Goal: Transaction & Acquisition: Purchase product/service

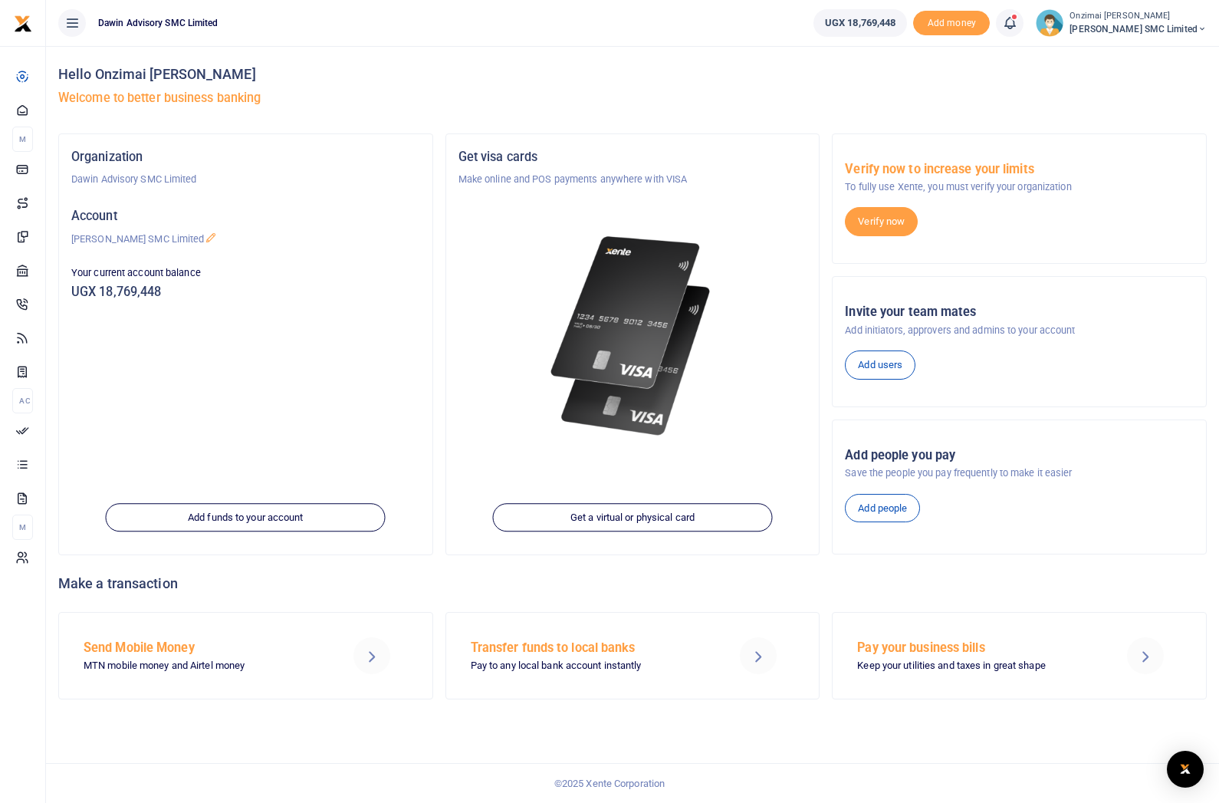
click at [21, 432] on icon at bounding box center [22, 430] width 14 height 14
click at [0, 0] on span "Mobile Money" at bounding box center [0, 0] width 0 height 0
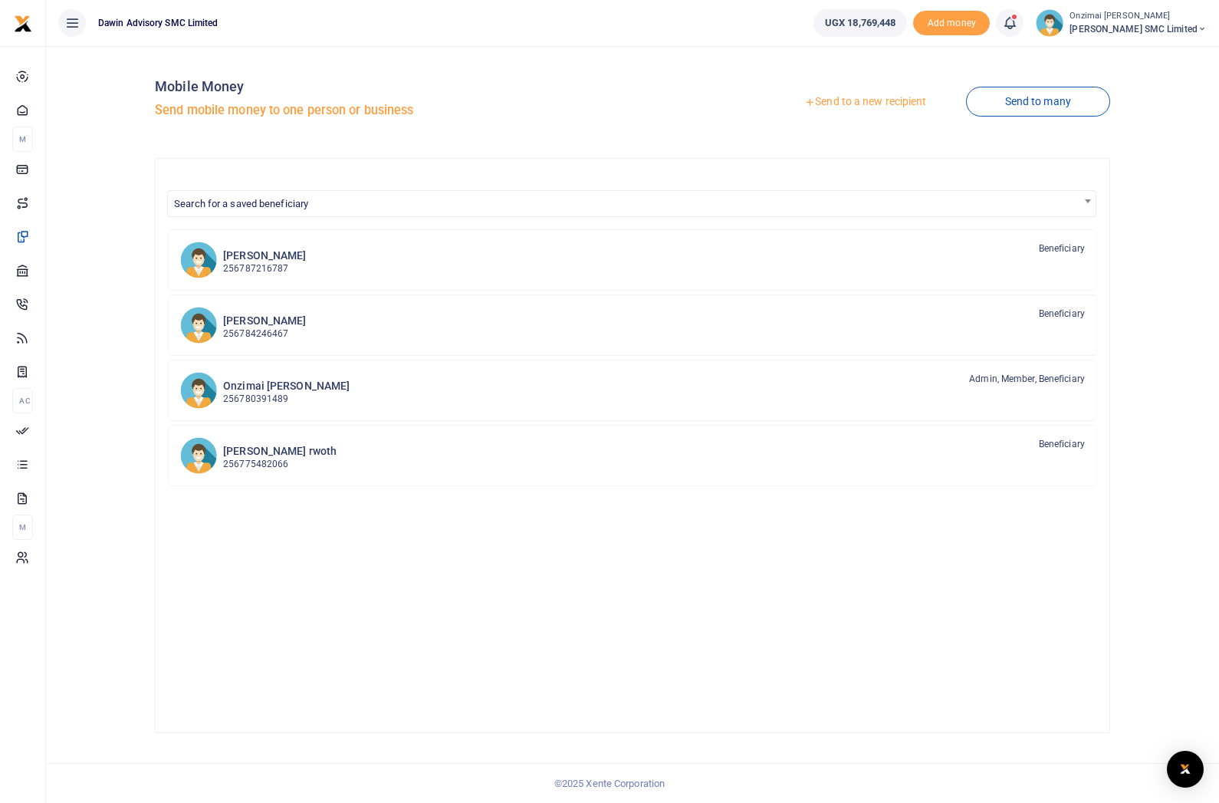
click at [872, 103] on link "Send to a new recipient" at bounding box center [865, 102] width 200 height 28
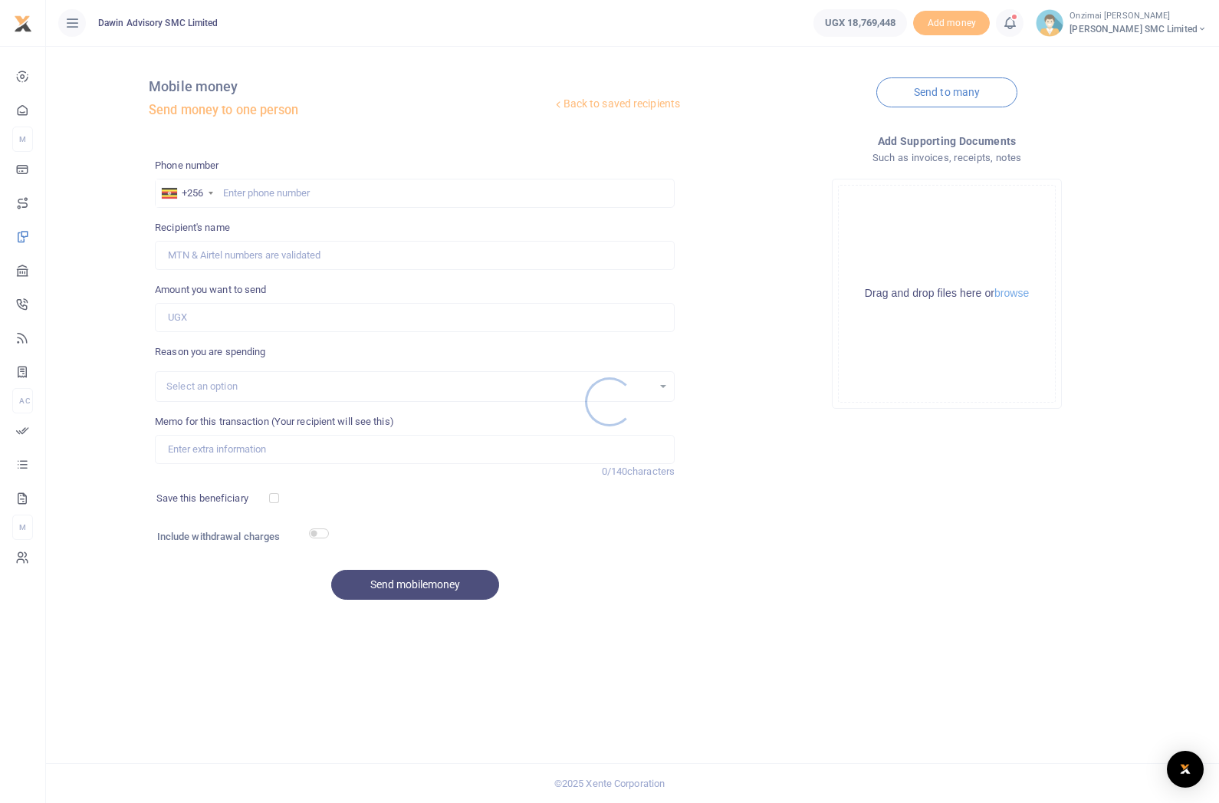
click at [517, 199] on div at bounding box center [609, 401] width 1219 height 803
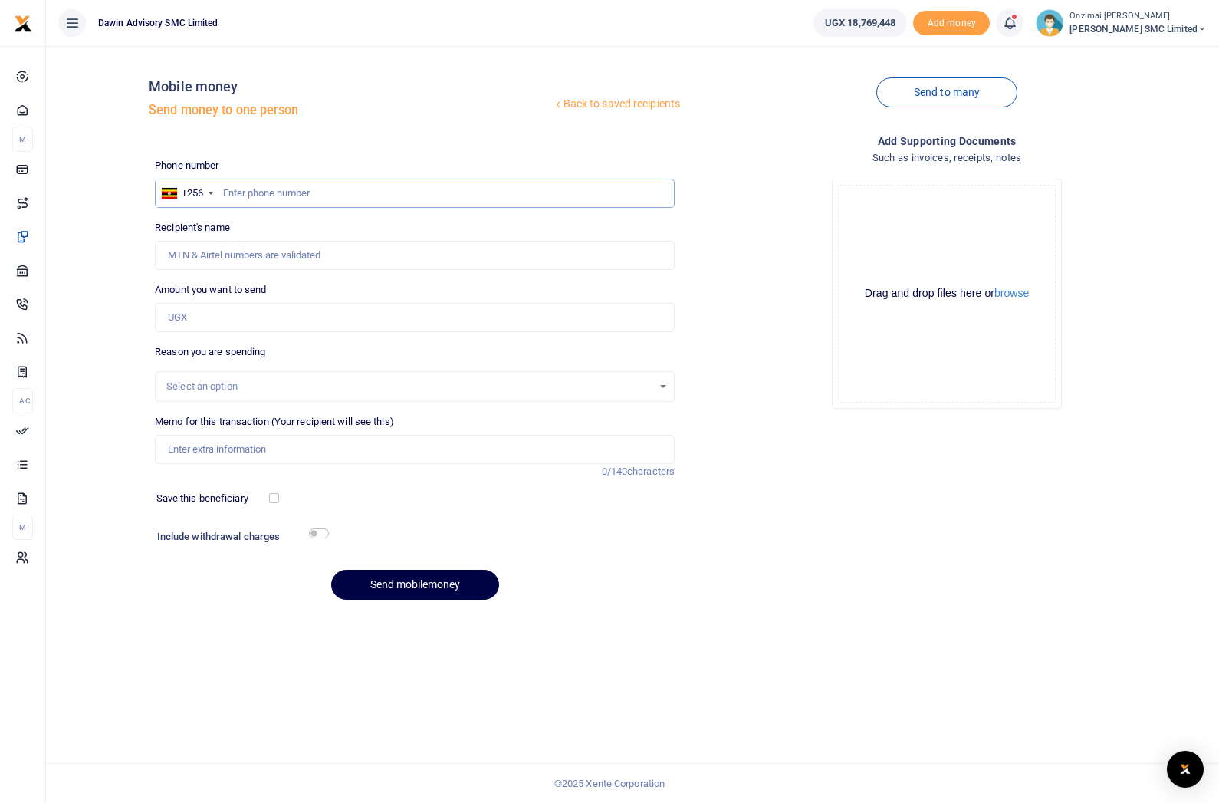
click at [590, 185] on input "text" at bounding box center [415, 193] width 520 height 29
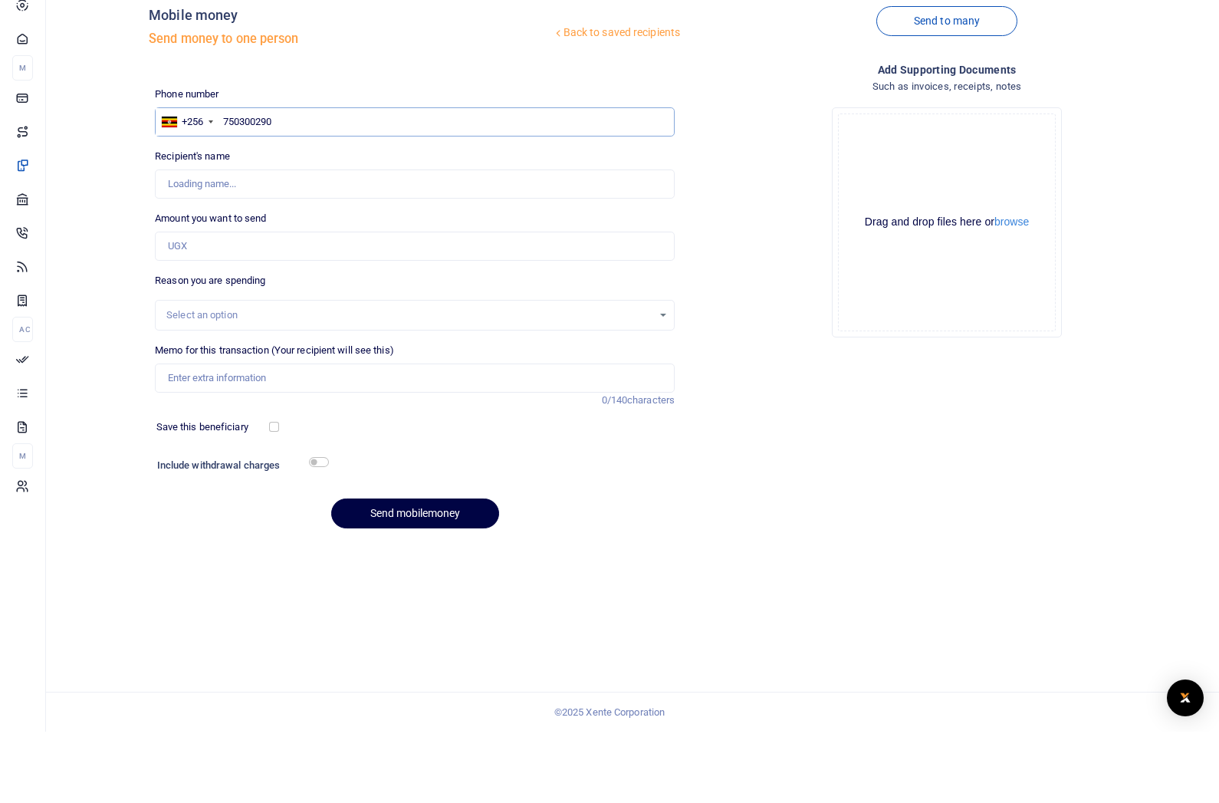
type input "750300290"
click at [422, 303] on input "Amount you want to send" at bounding box center [415, 317] width 520 height 29
type input "Fredrick Onzimai"
type input "1,255,000"
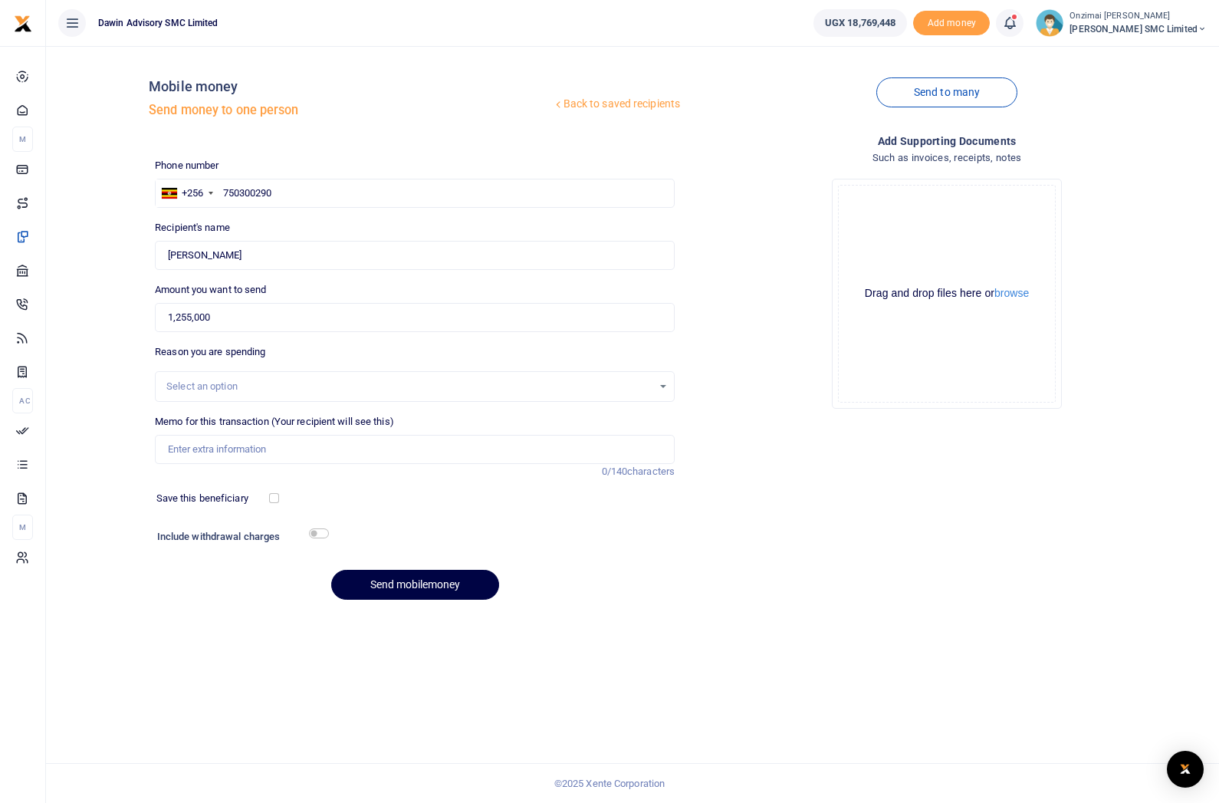
click at [651, 373] on select at bounding box center [415, 386] width 518 height 29
click at [386, 435] on input "Memo for this transaction (Your recipient will see this)" at bounding box center [415, 449] width 520 height 29
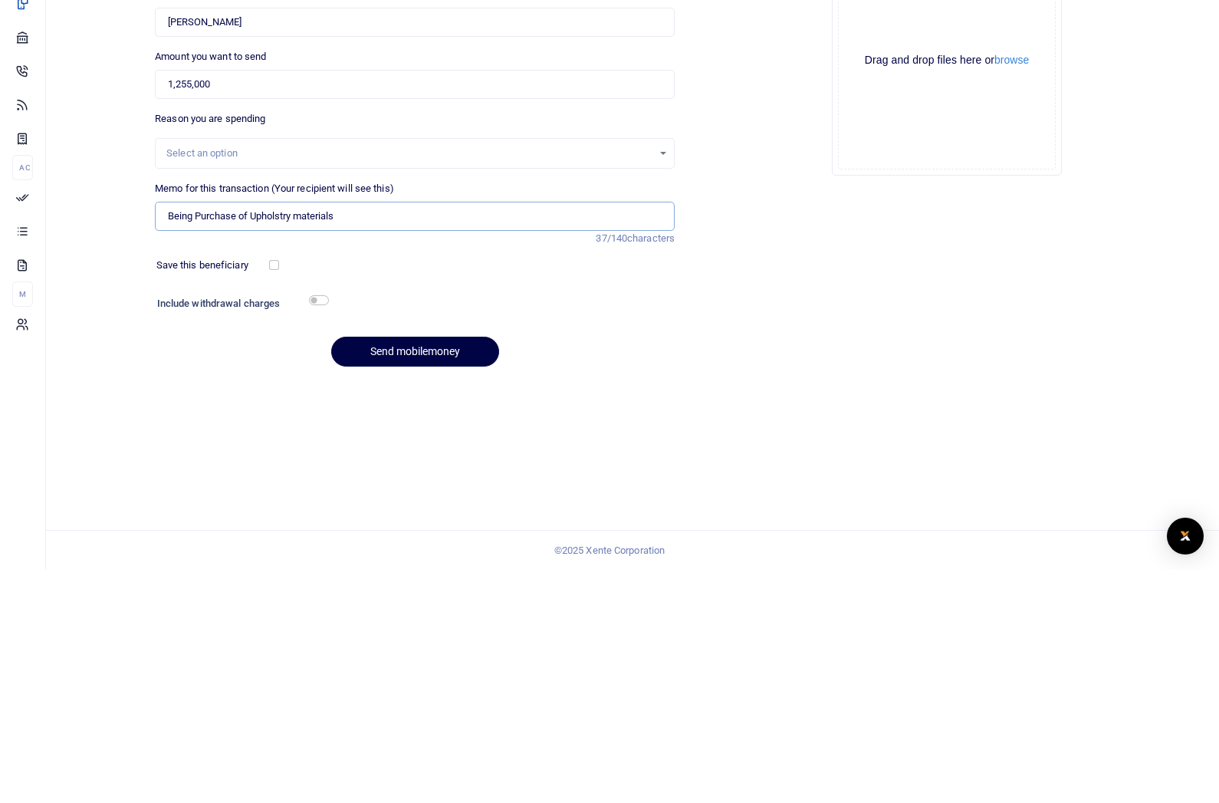
type input "Being Purchase of Upholstry materials"
click at [392, 570] on button "Send mobilemoney" at bounding box center [415, 585] width 168 height 30
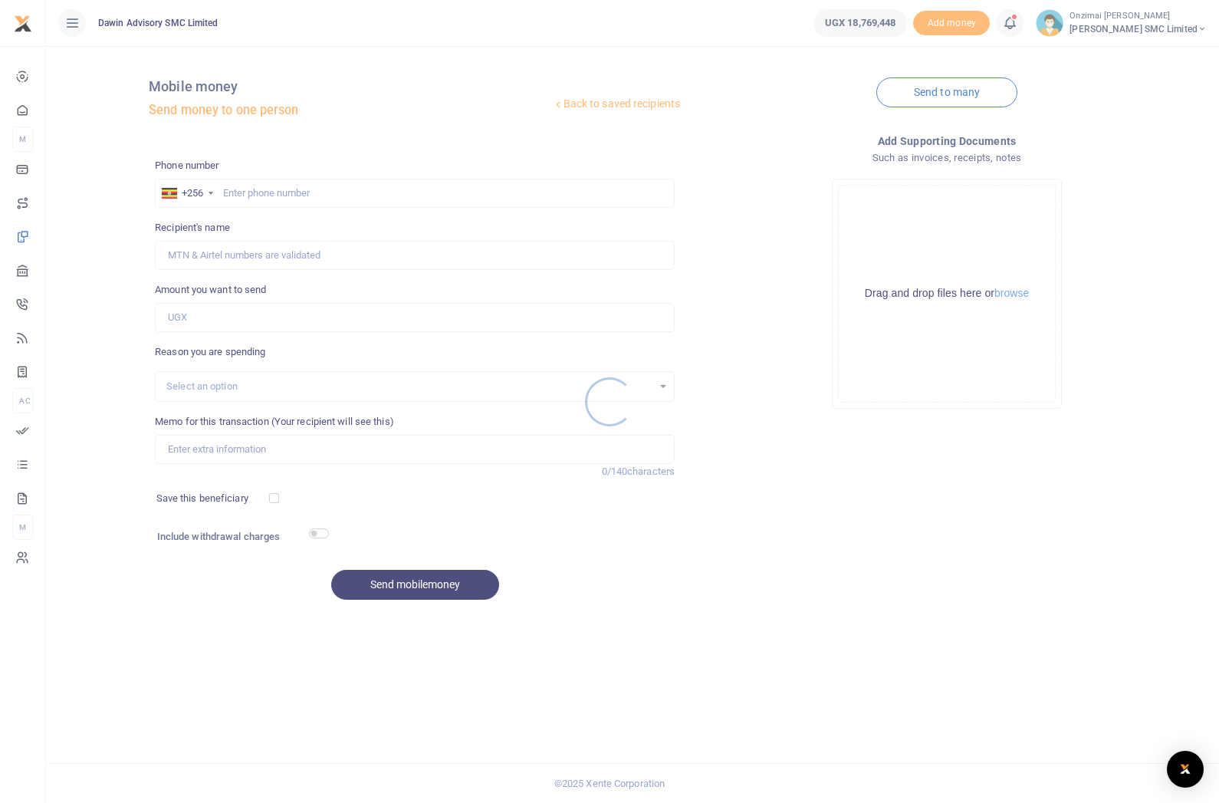
scroll to position [19, 0]
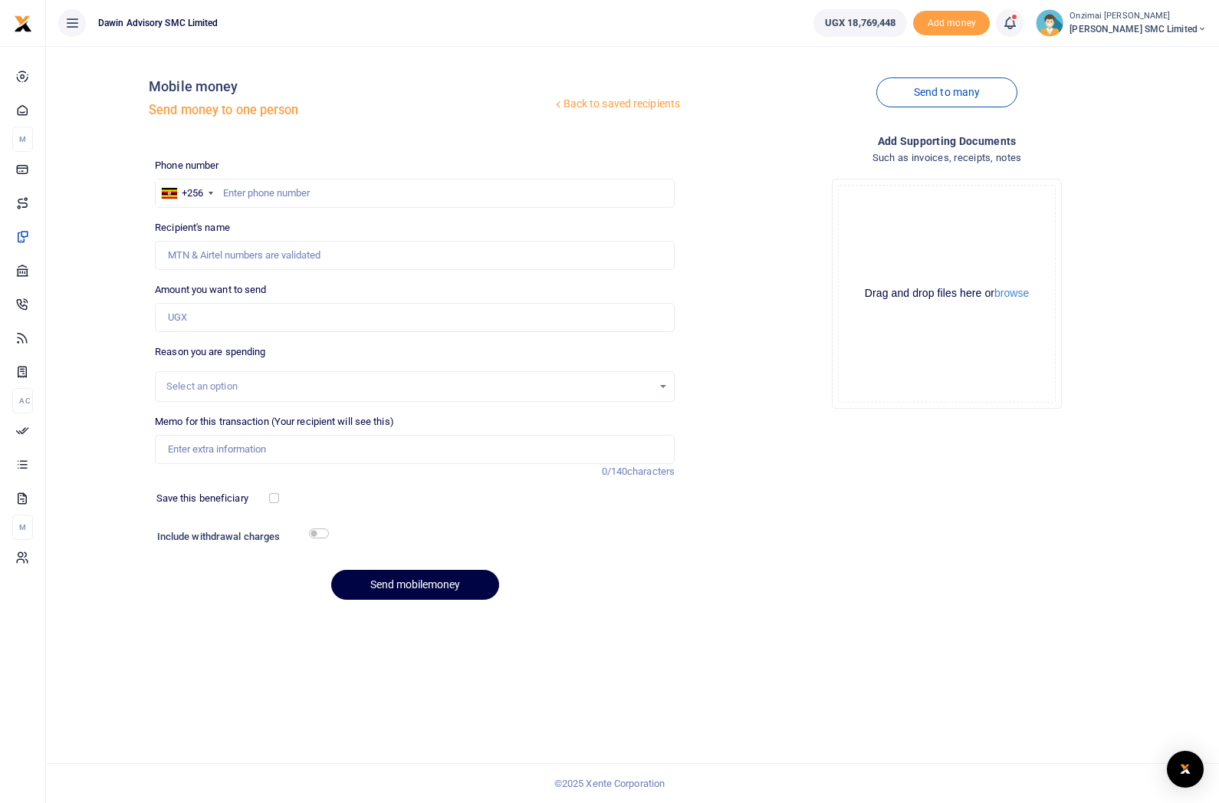
click at [9, 435] on div at bounding box center [609, 401] width 1219 height 803
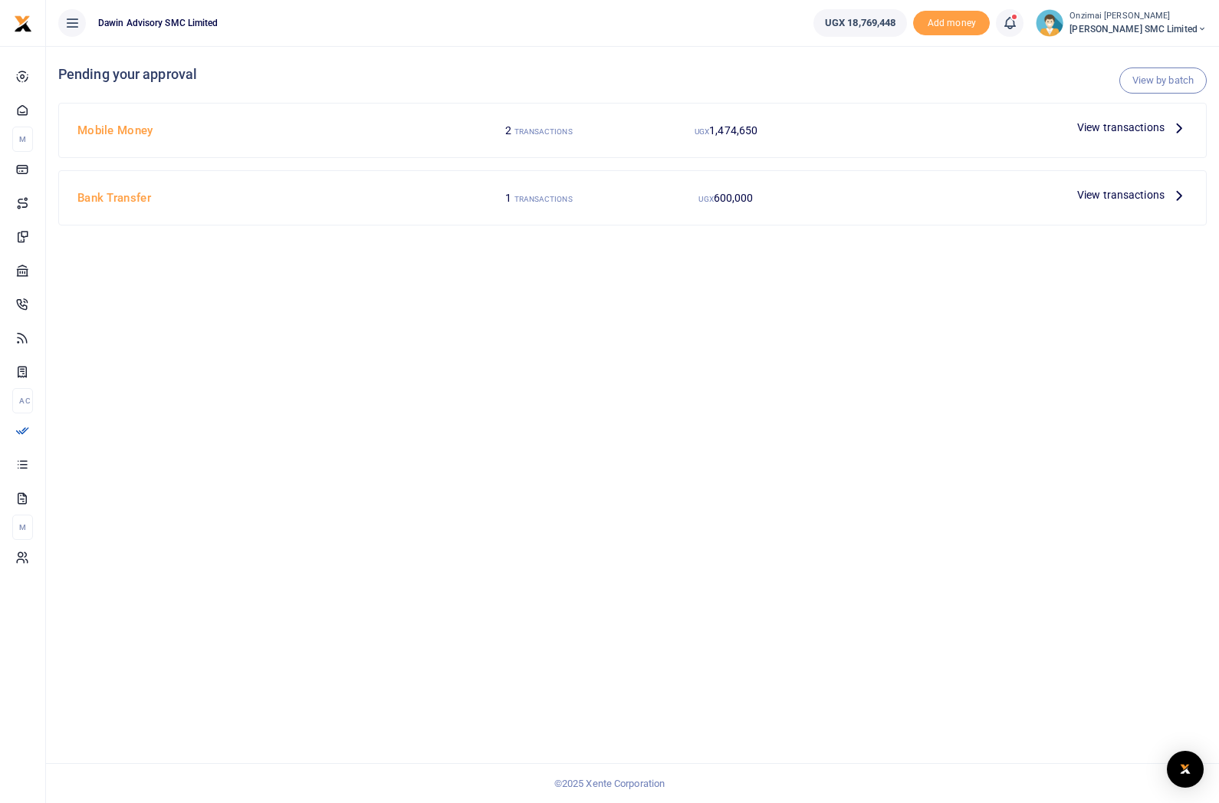
click at [1123, 123] on span "View transactions" at bounding box center [1120, 127] width 87 height 17
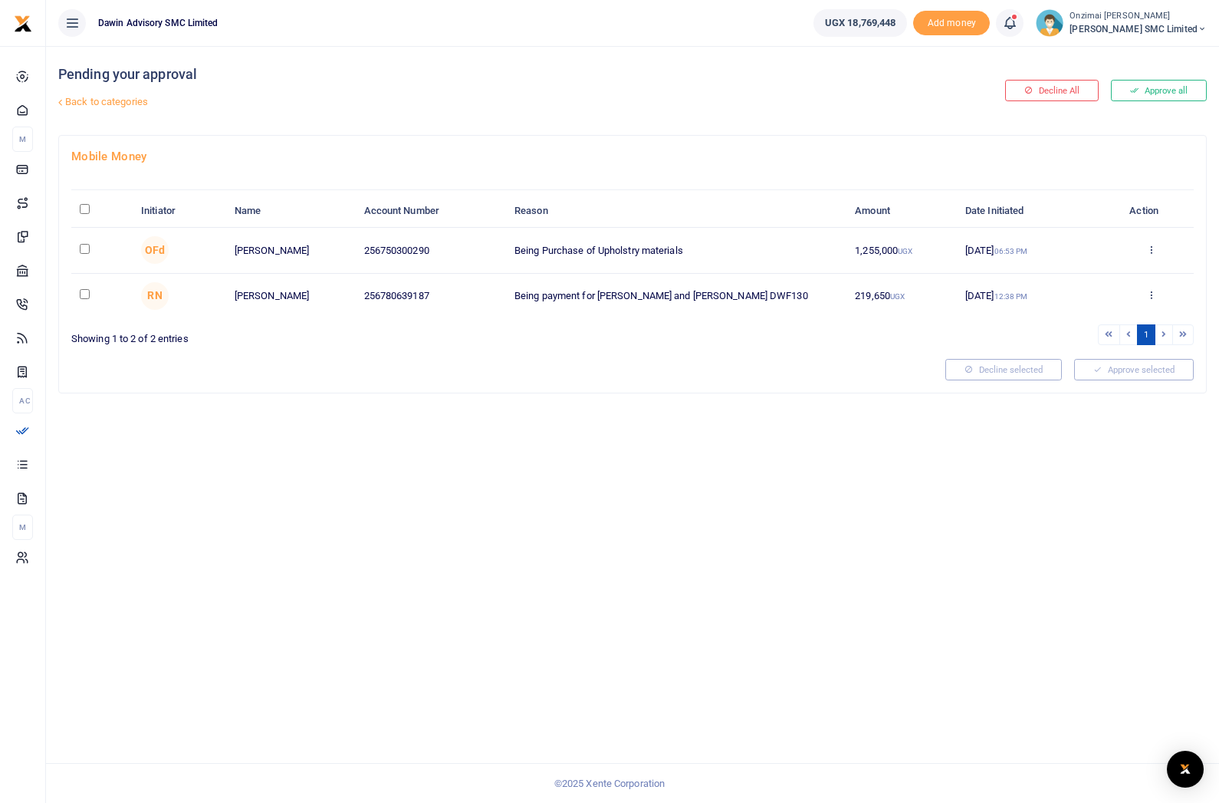
click at [83, 248] on input "checkbox" at bounding box center [85, 249] width 10 height 10
checkbox input "true"
click at [1113, 371] on button "Approve selected (1)" at bounding box center [1128, 369] width 130 height 21
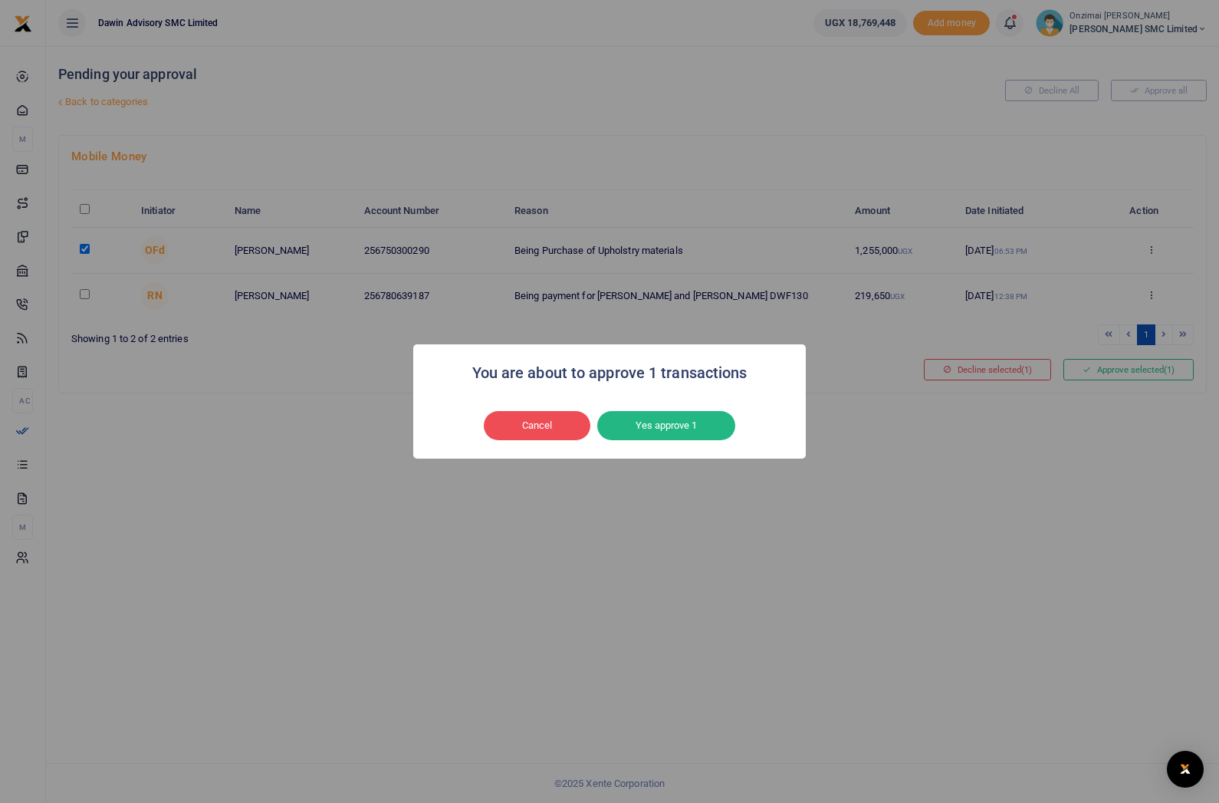
click at [649, 435] on button "Yes approve 1" at bounding box center [666, 425] width 138 height 29
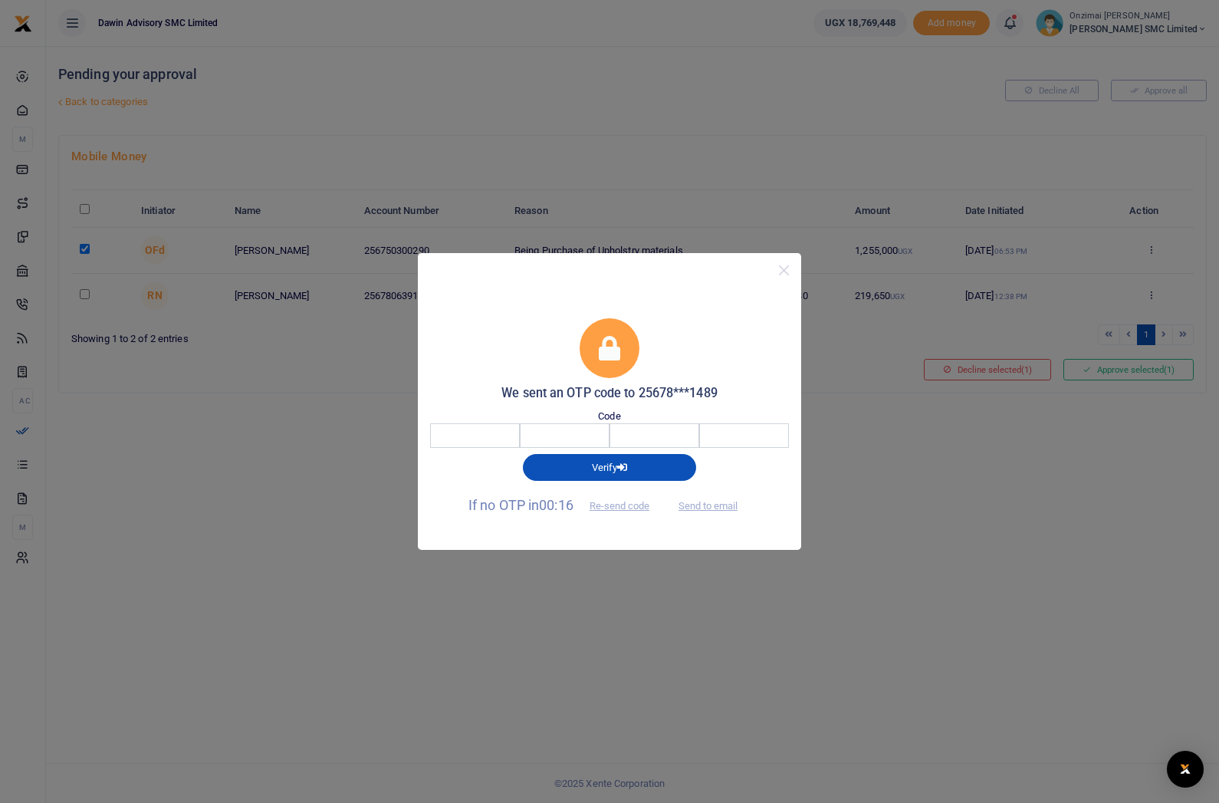
click at [474, 446] on input "number" at bounding box center [635, 435] width 395 height 25
type input "6276"
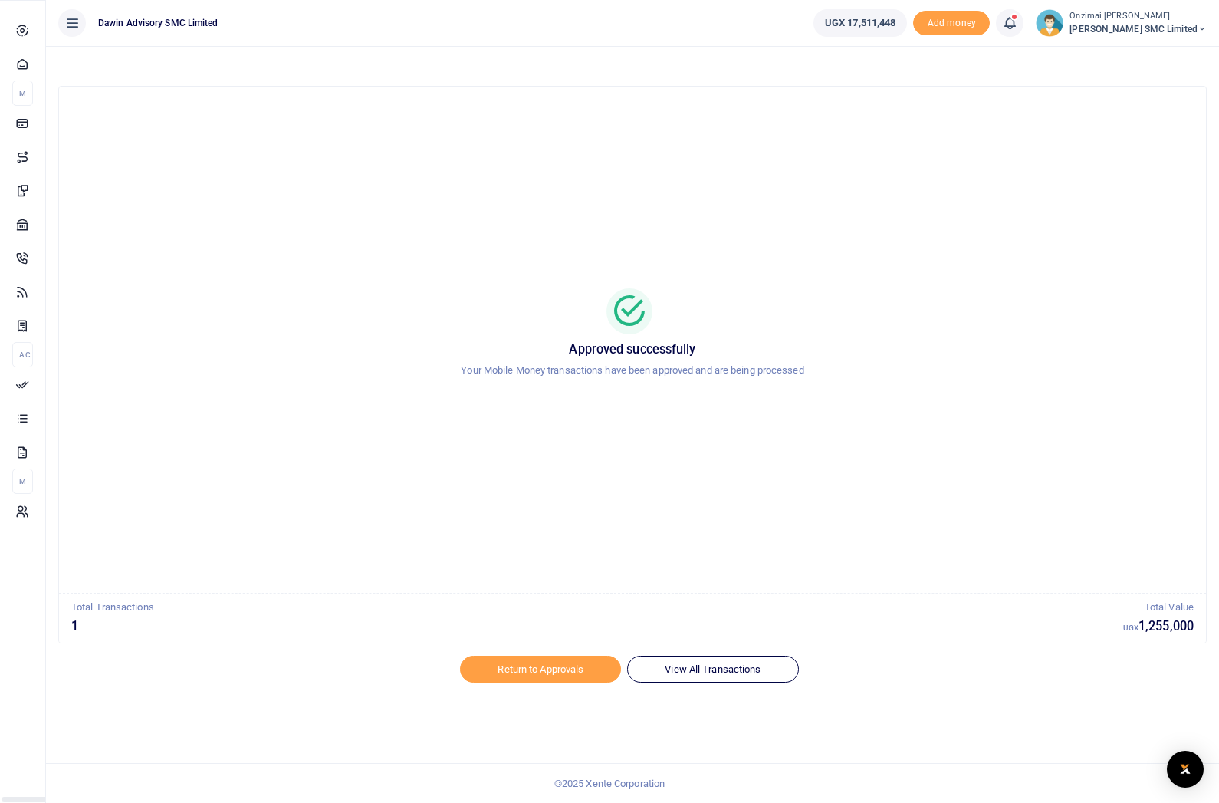
click at [21, 391] on icon at bounding box center [22, 384] width 14 height 14
click at [0, 0] on span "Approvals" at bounding box center [0, 0] width 0 height 0
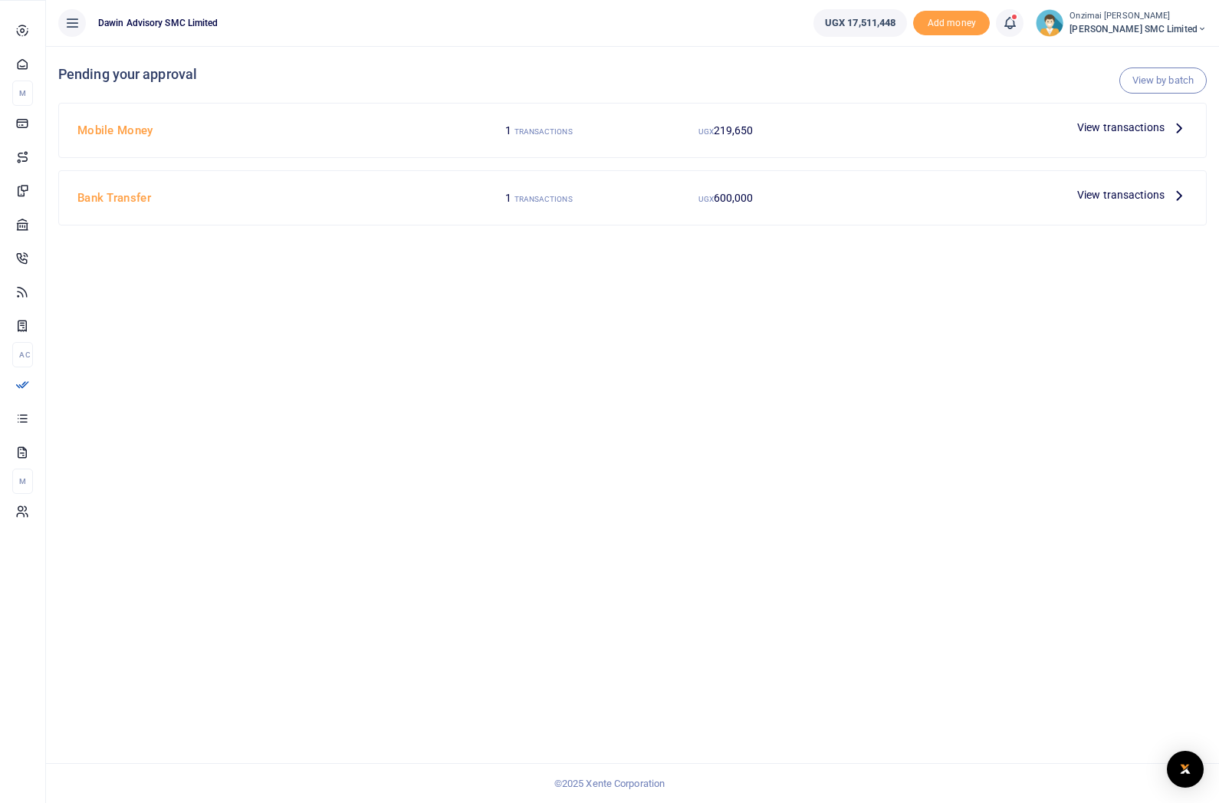
click at [25, 425] on icon at bounding box center [22, 418] width 14 height 14
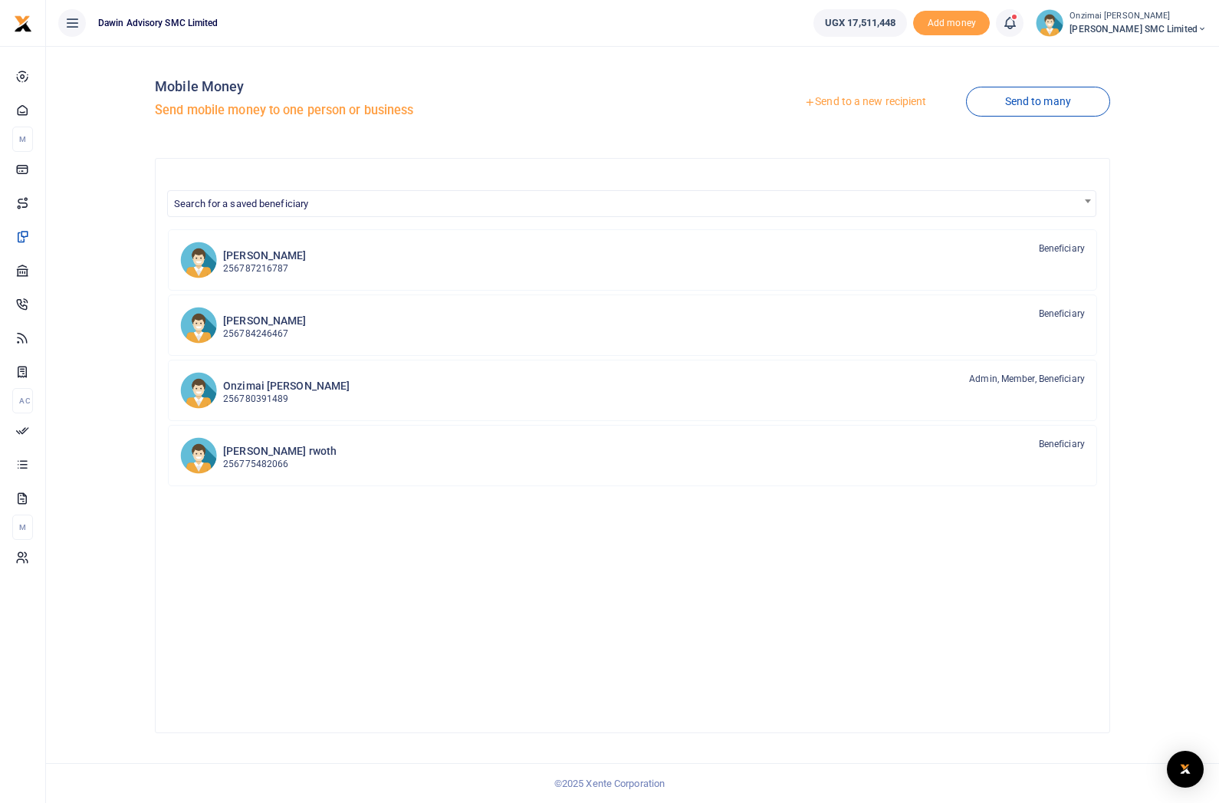
click at [275, 204] on span "Search for a saved beneficiary" at bounding box center [241, 203] width 134 height 11
click at [218, 202] on span "Search for a saved beneficiary" at bounding box center [241, 203] width 134 height 11
click at [260, 202] on span "Search for a saved beneficiary" at bounding box center [241, 203] width 134 height 11
click at [843, 104] on link "Send to a new recipient" at bounding box center [865, 102] width 200 height 28
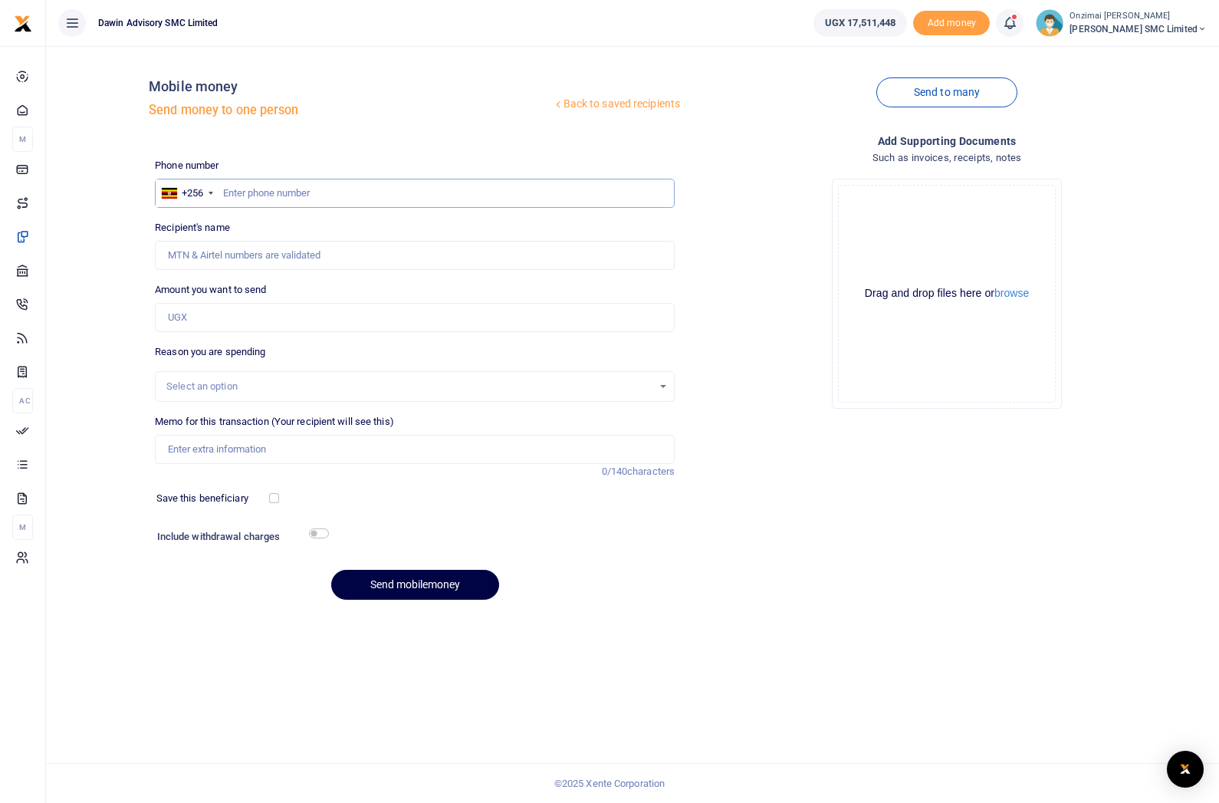
click at [241, 194] on input "text" at bounding box center [415, 193] width 520 height 29
type input "0701451506"
click at [211, 320] on input "Amount you want to send" at bounding box center [415, 317] width 520 height 29
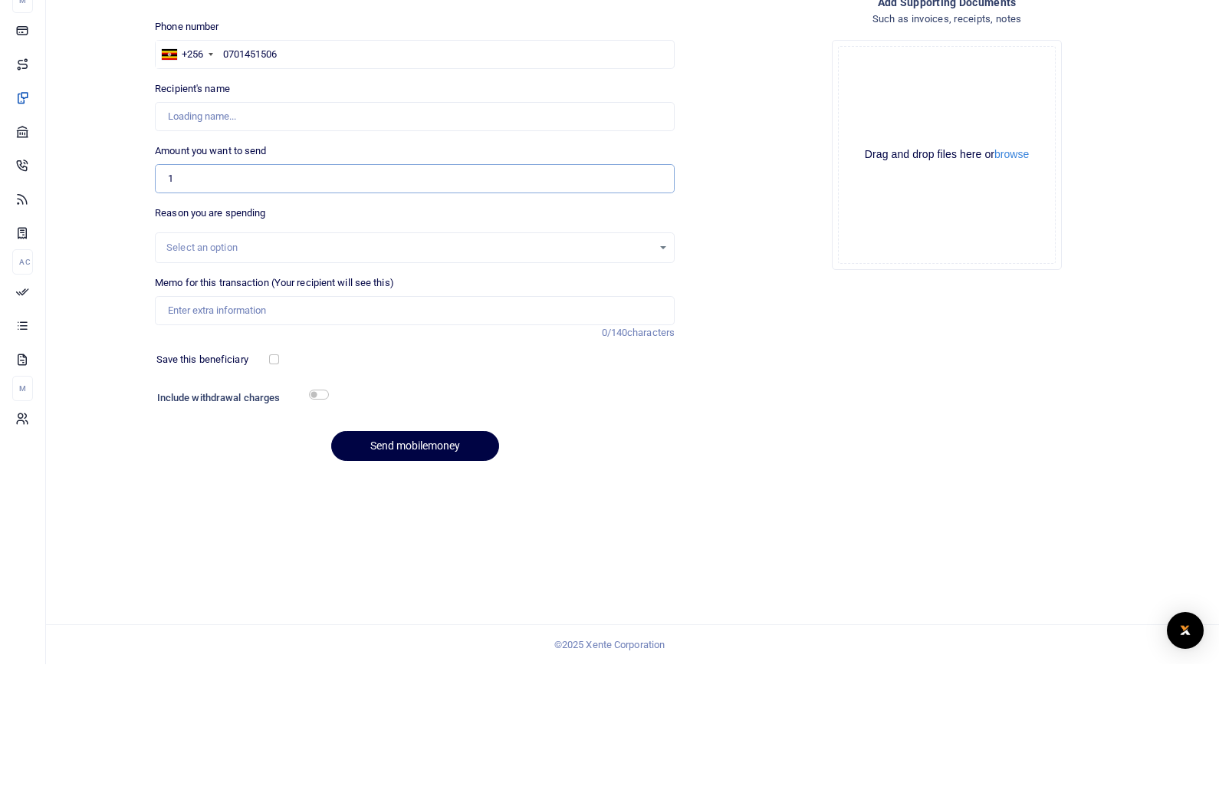
type input "12"
type input "Teddy Namayanja"
type input "1,255,000"
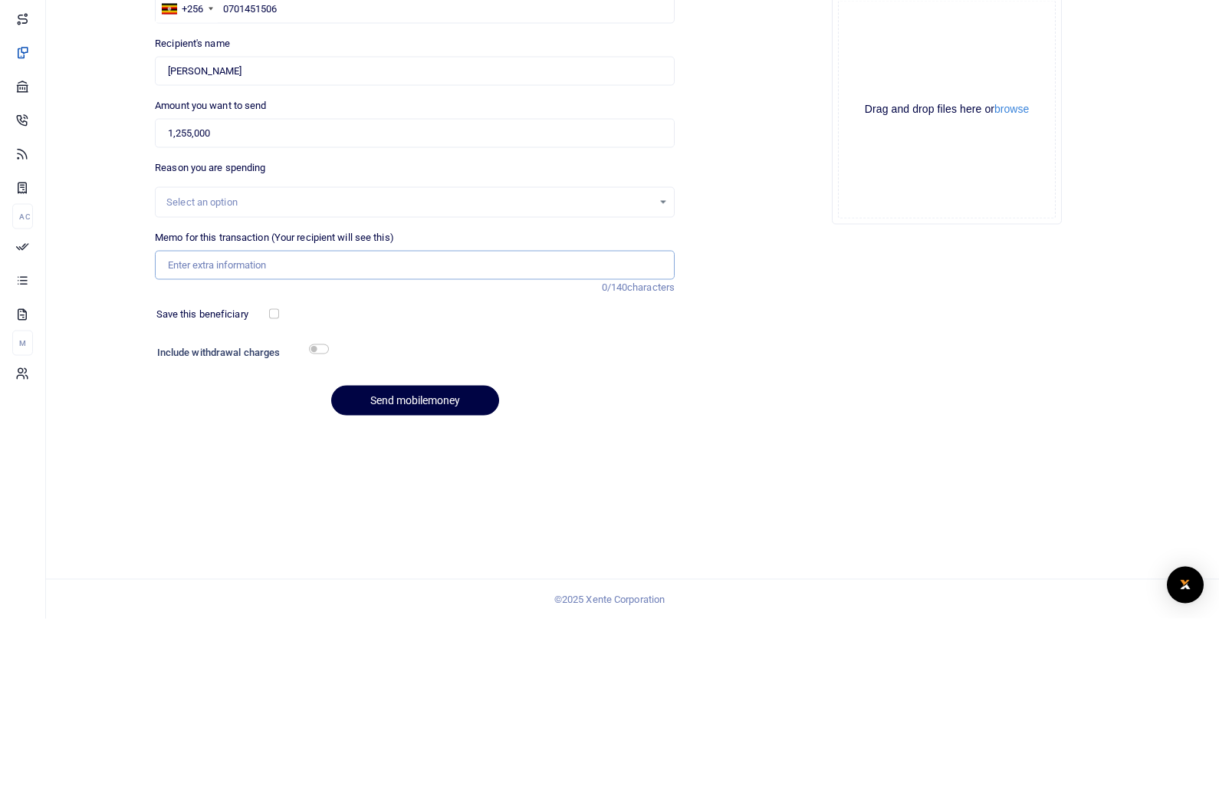
click at [192, 435] on input "Memo for this transaction (Your recipient will see this)" at bounding box center [415, 449] width 520 height 29
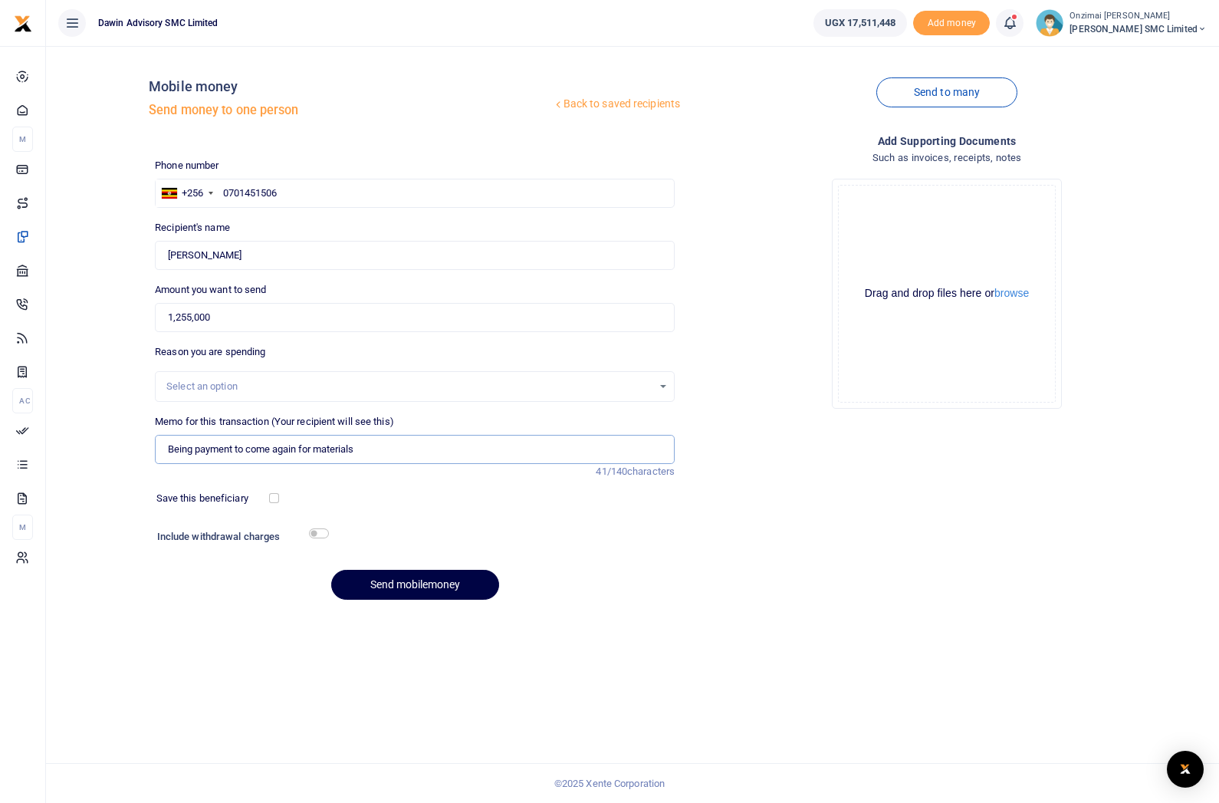
type input "Being payment to come again for materials"
click at [389, 570] on button "Send mobilemoney" at bounding box center [415, 585] width 168 height 30
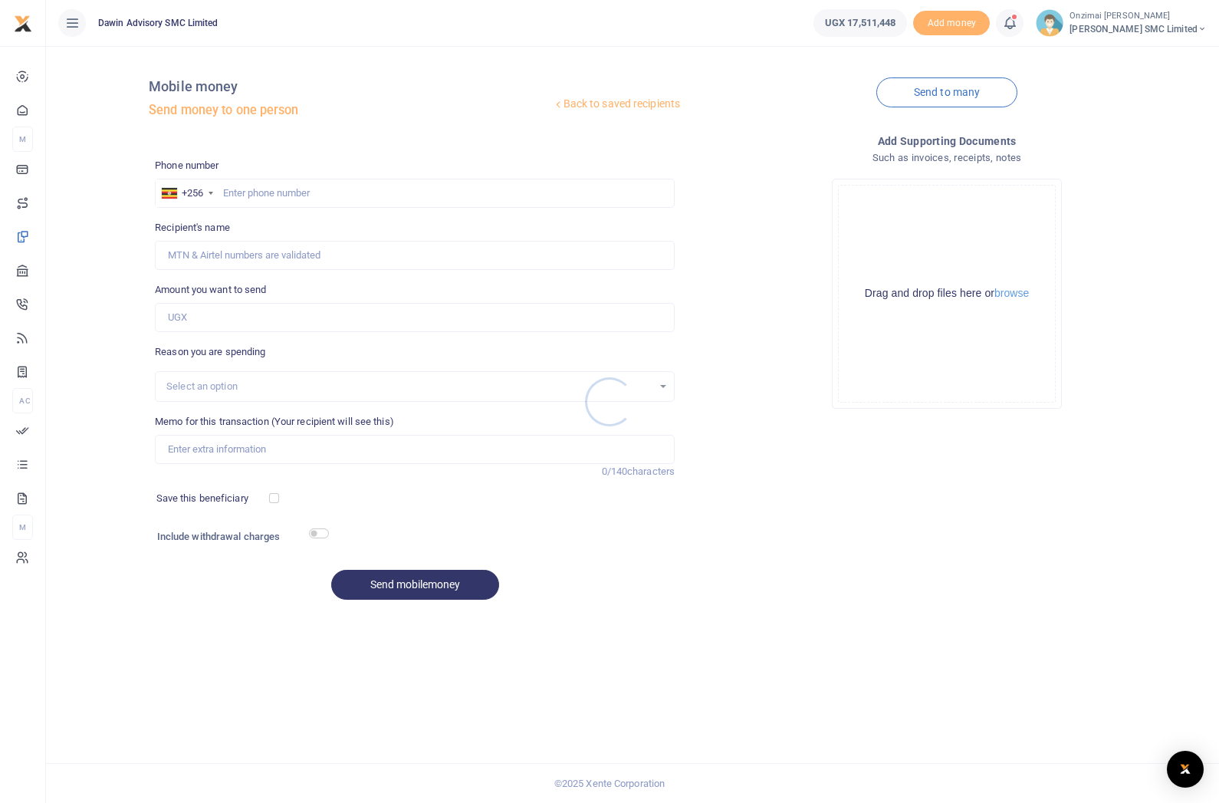
scroll to position [19, 0]
click at [0, 0] on span "countability" at bounding box center [0, 0] width 0 height 0
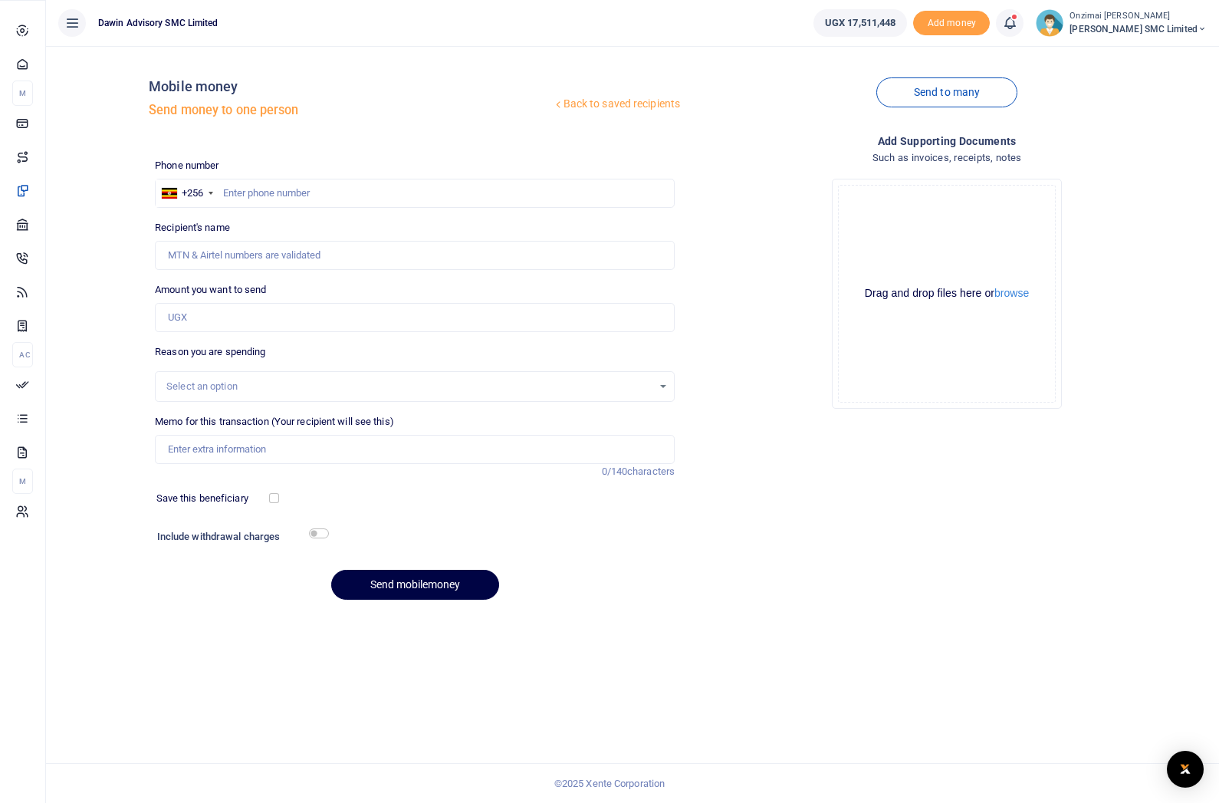
click at [0, 0] on span "Approvals" at bounding box center [0, 0] width 0 height 0
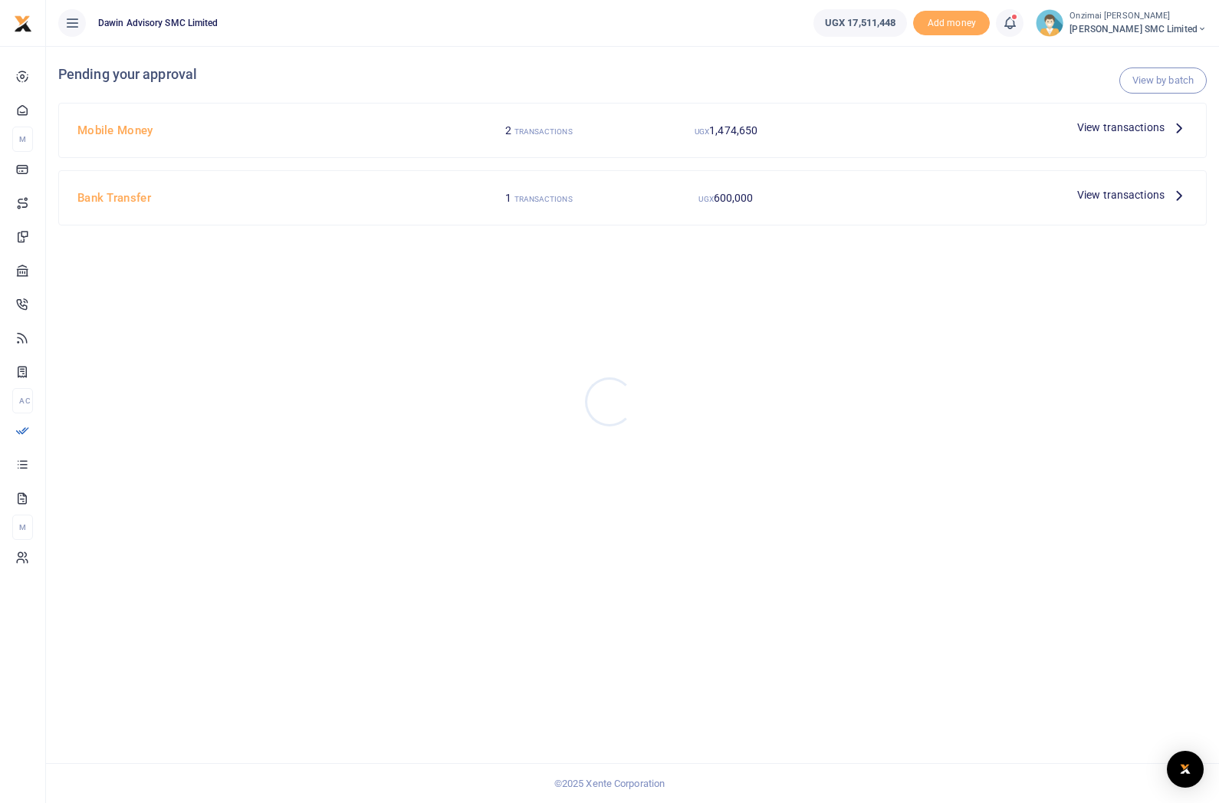
click at [1130, 136] on div at bounding box center [609, 401] width 1219 height 803
click at [1112, 130] on span "View transactions" at bounding box center [1120, 127] width 87 height 17
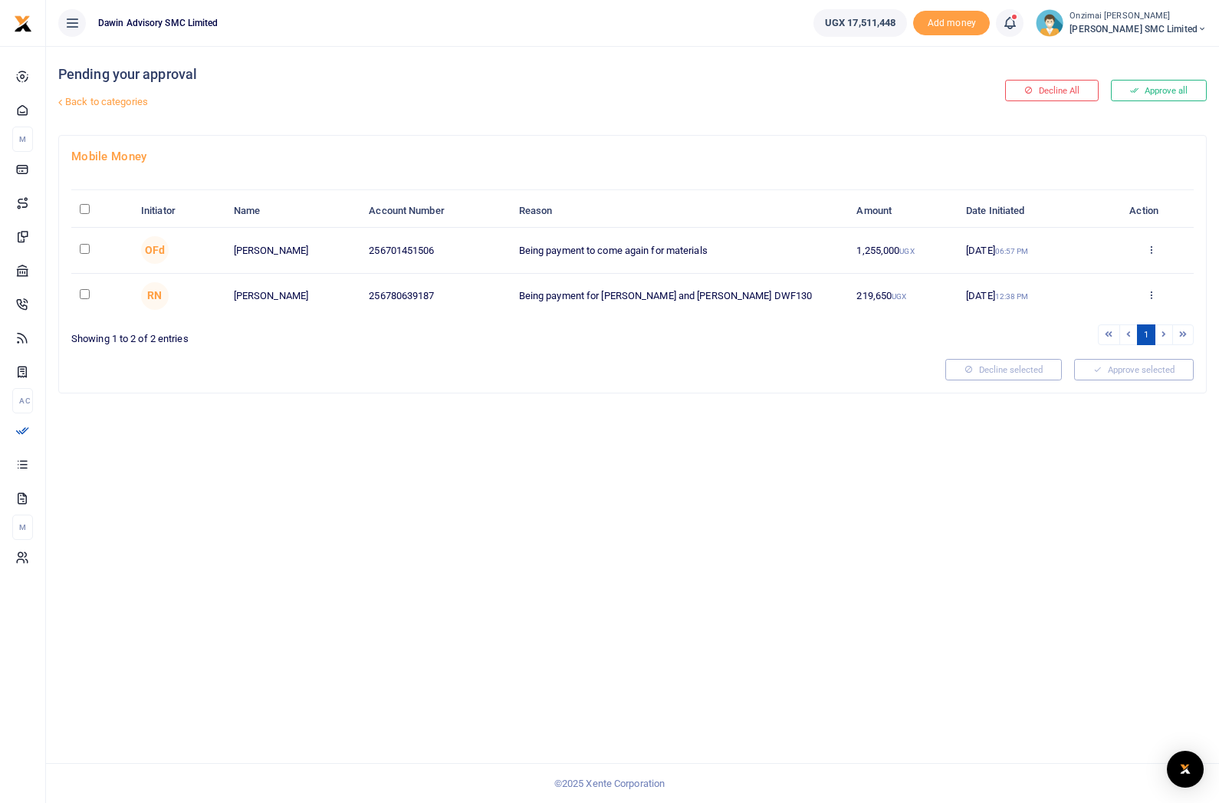
click at [90, 241] on td at bounding box center [101, 250] width 61 height 45
click at [87, 253] on input "checkbox" at bounding box center [85, 249] width 10 height 10
checkbox input "true"
click at [1125, 365] on button "Approve selected (1)" at bounding box center [1128, 369] width 130 height 21
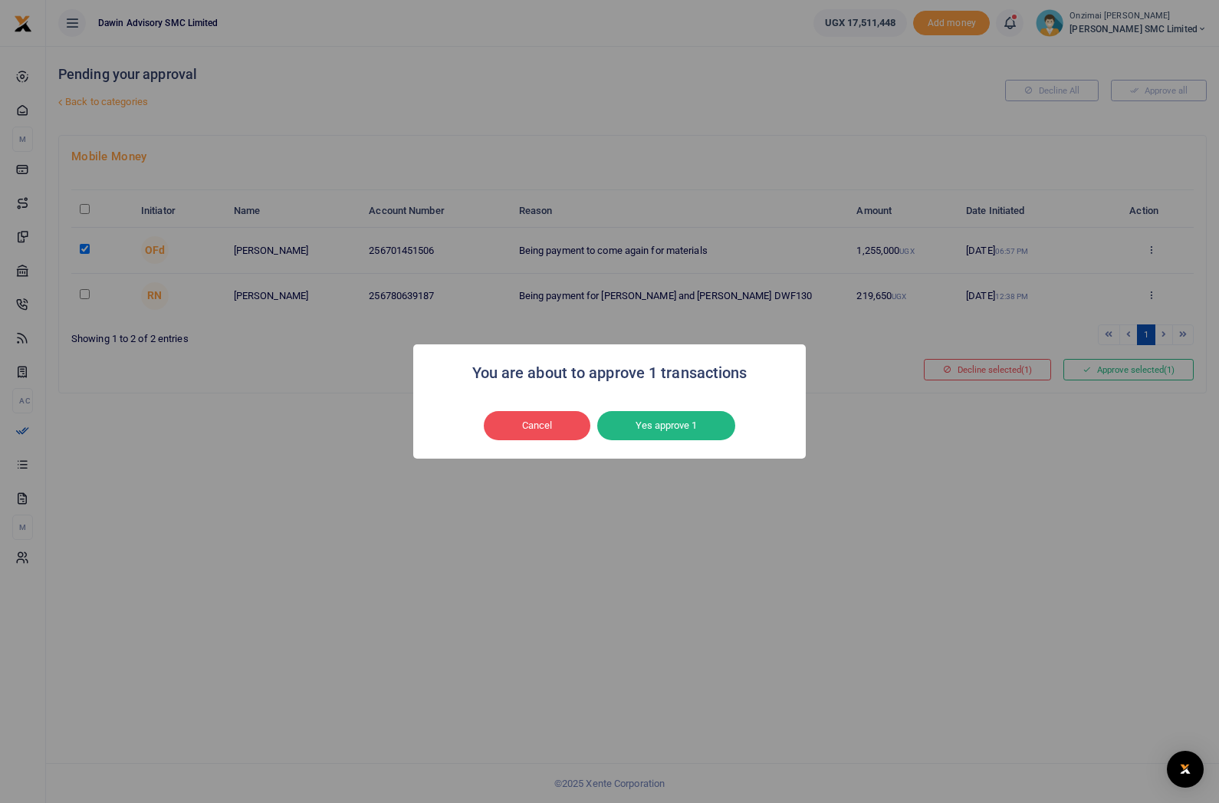
click at [699, 431] on button "Yes approve 1" at bounding box center [666, 425] width 138 height 29
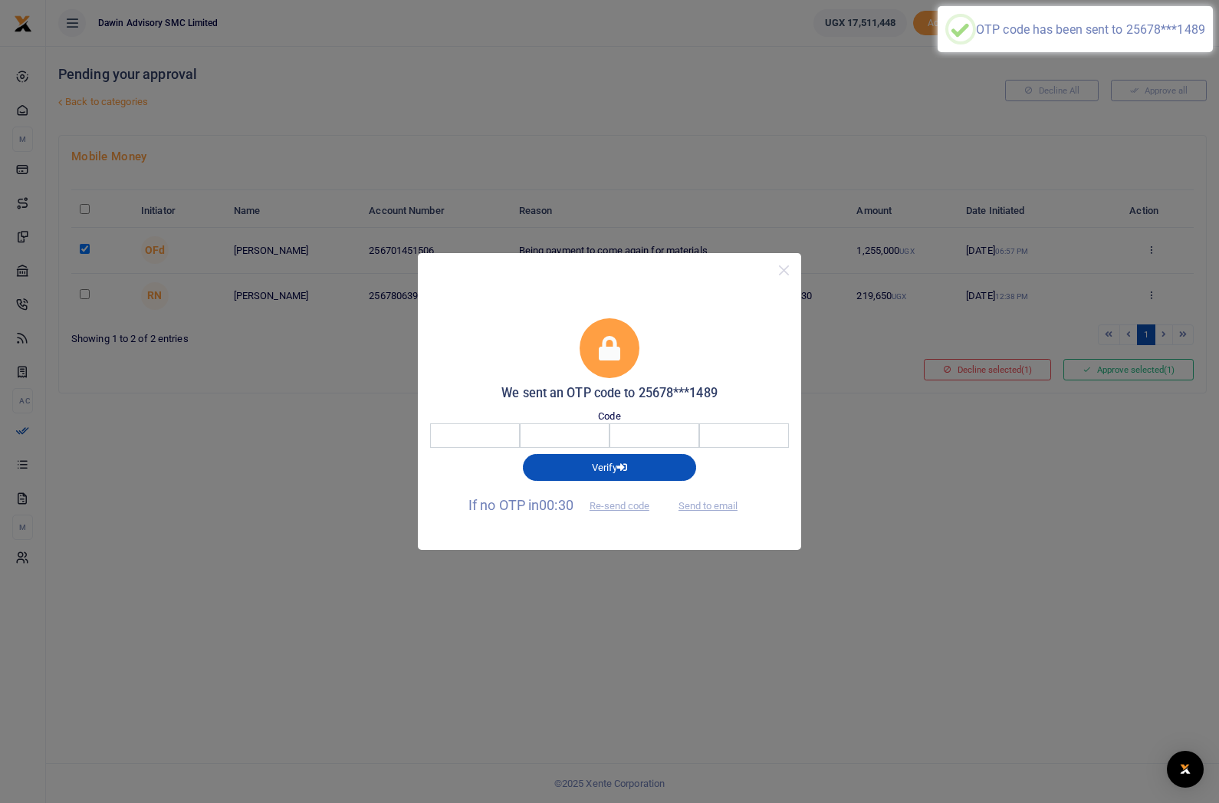
click at [463, 440] on input "number" at bounding box center [635, 435] width 395 height 25
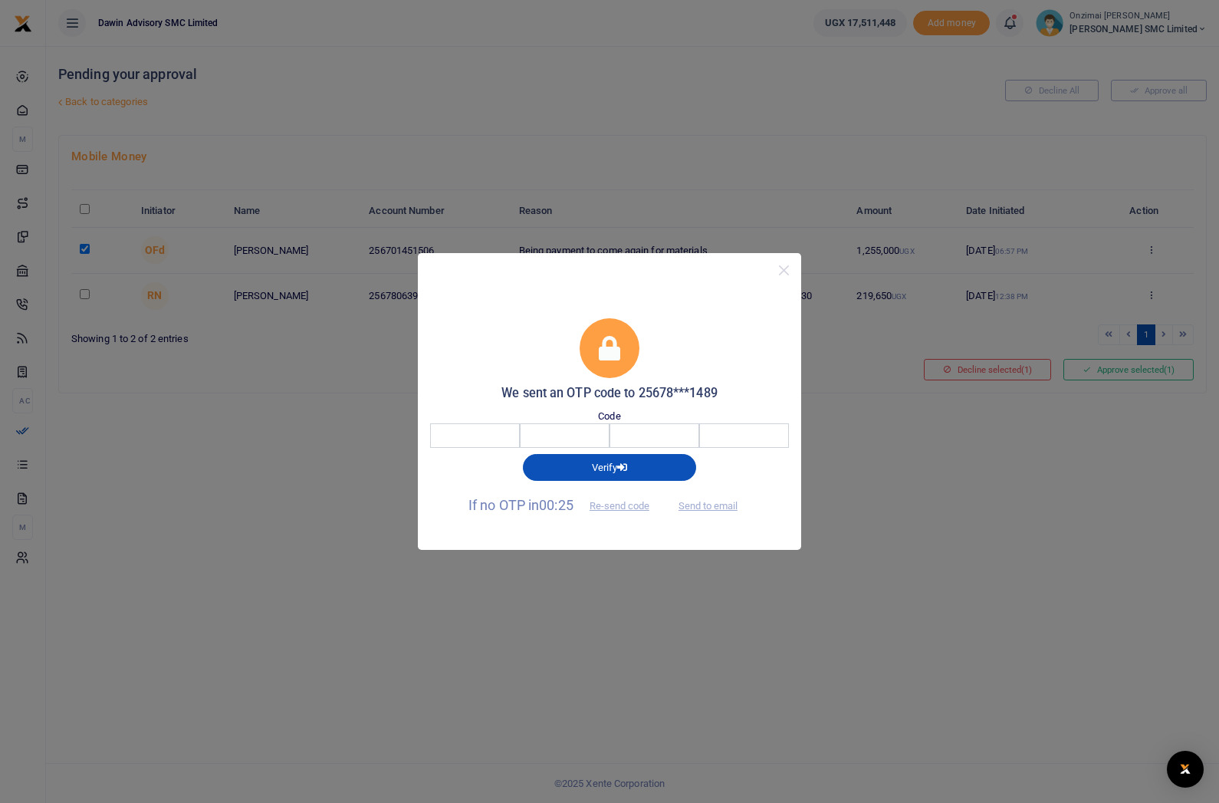
click at [482, 448] on input "number" at bounding box center [635, 435] width 395 height 25
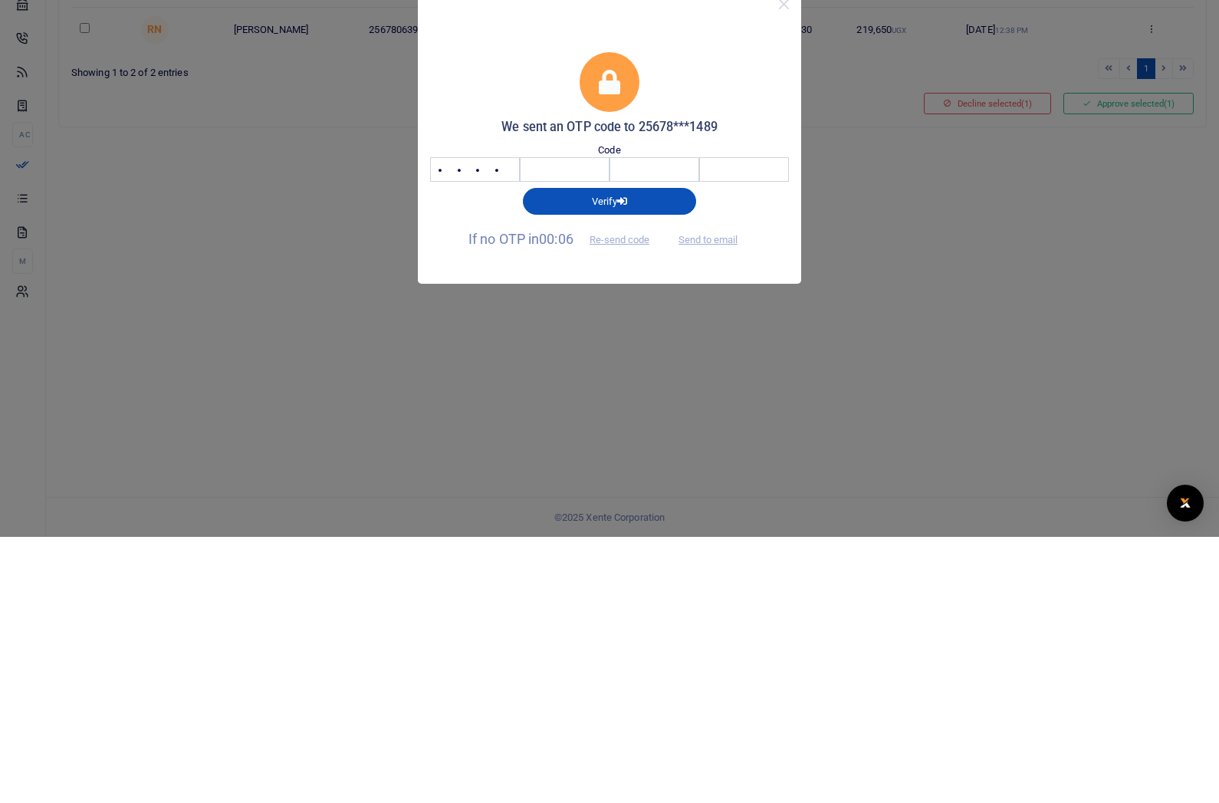
type input "6336"
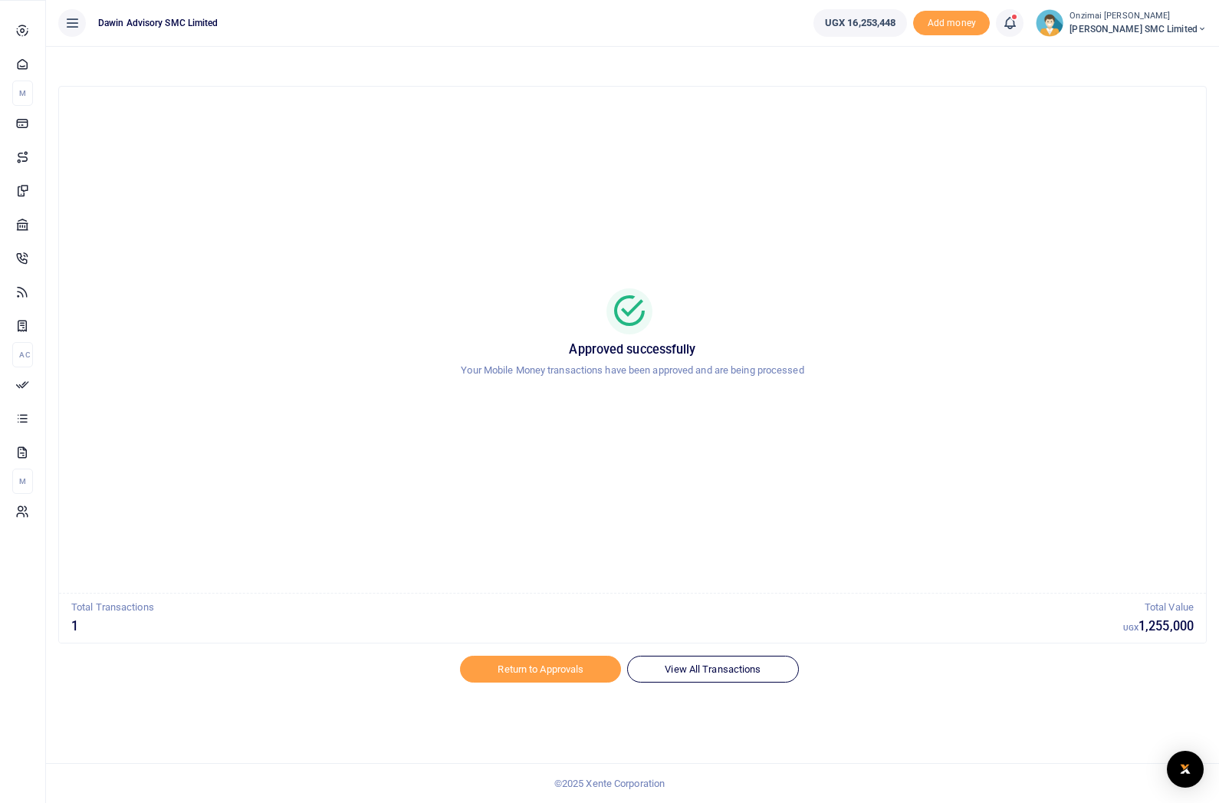
click at [29, 391] on icon at bounding box center [22, 384] width 14 height 14
click at [33, 435] on link "Transactions" at bounding box center [22, 418] width 21 height 34
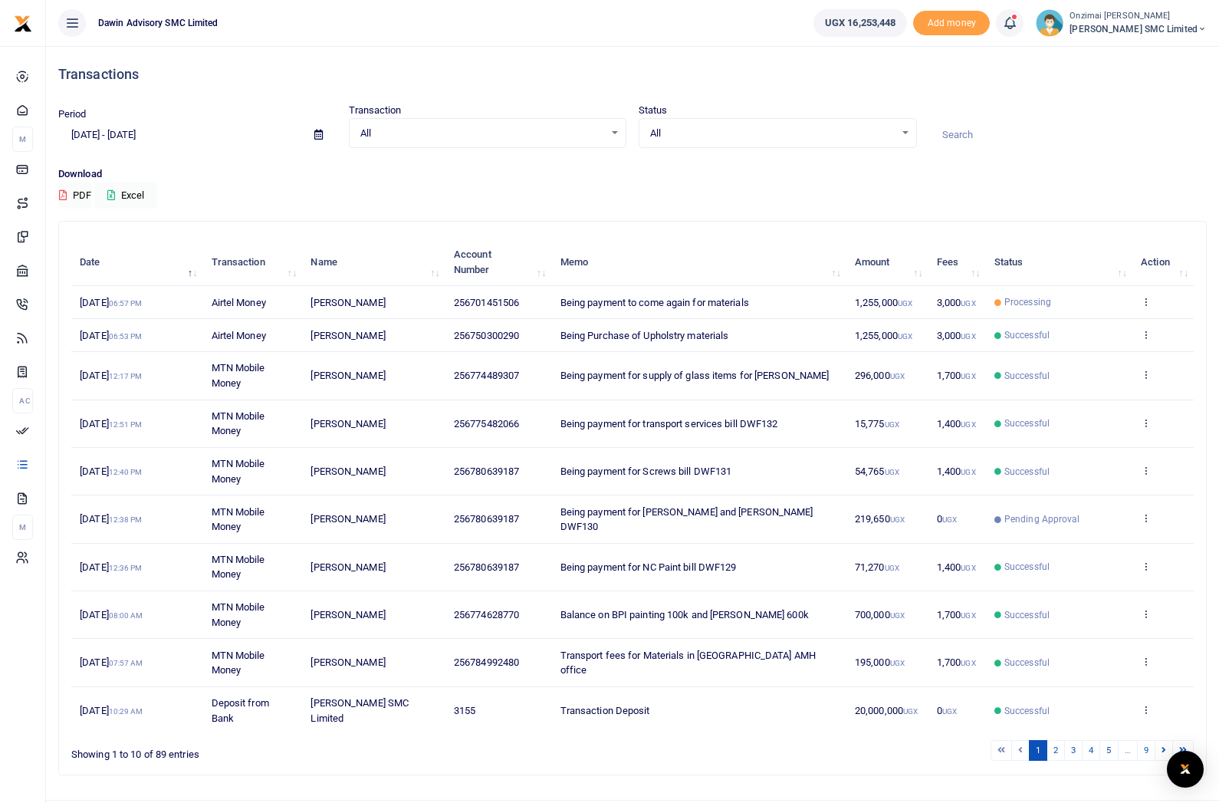
click at [1150, 296] on icon at bounding box center [1146, 301] width 10 height 11
click at [1134, 194] on div "Download PDF Excel" at bounding box center [632, 187] width 1148 height 42
click at [1144, 297] on icon at bounding box center [1146, 301] width 10 height 11
click at [1092, 320] on link "View details" at bounding box center [1090, 327] width 121 height 21
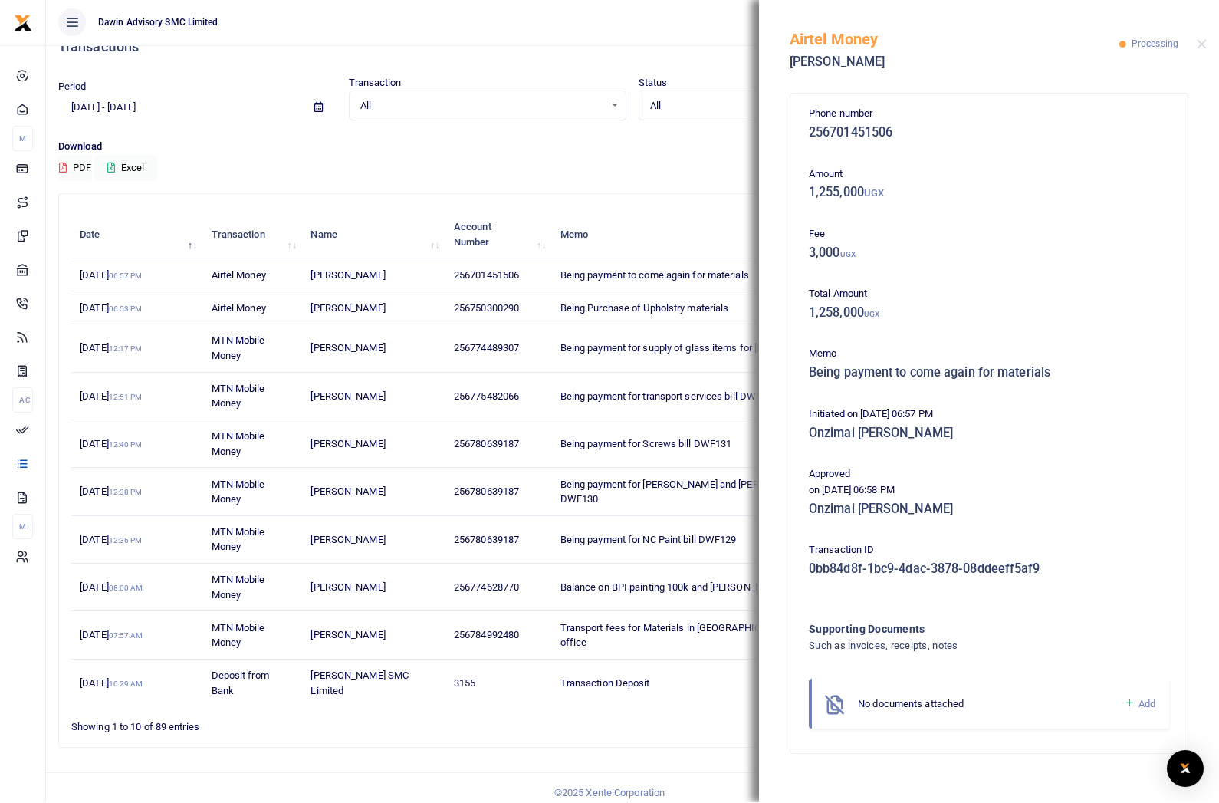
scroll to position [27, 0]
click at [1195, 54] on div "Airtel Money Teddy Namayanja Processing" at bounding box center [989, 42] width 460 height 85
click at [1209, 40] on div "Airtel Money Teddy Namayanja Processing" at bounding box center [989, 42] width 460 height 85
click at [1197, 48] on button "Close" at bounding box center [1202, 45] width 10 height 10
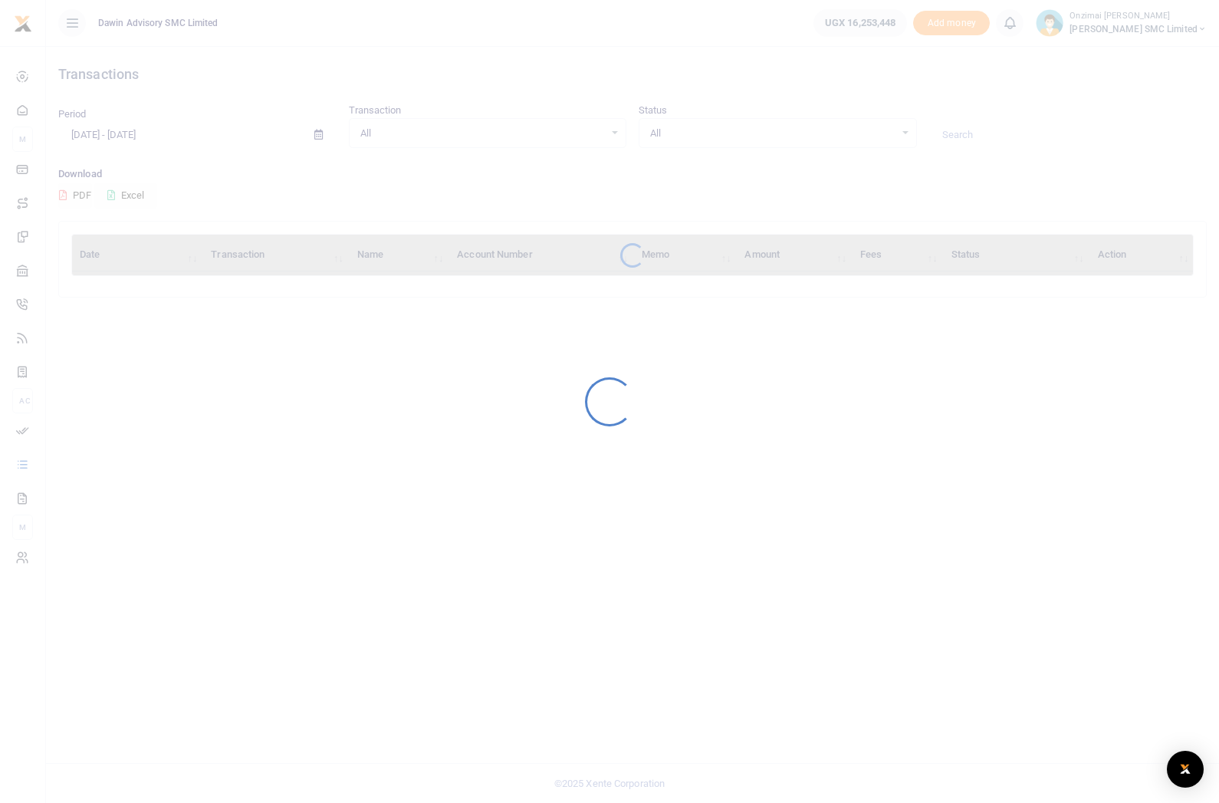
scroll to position [19, 0]
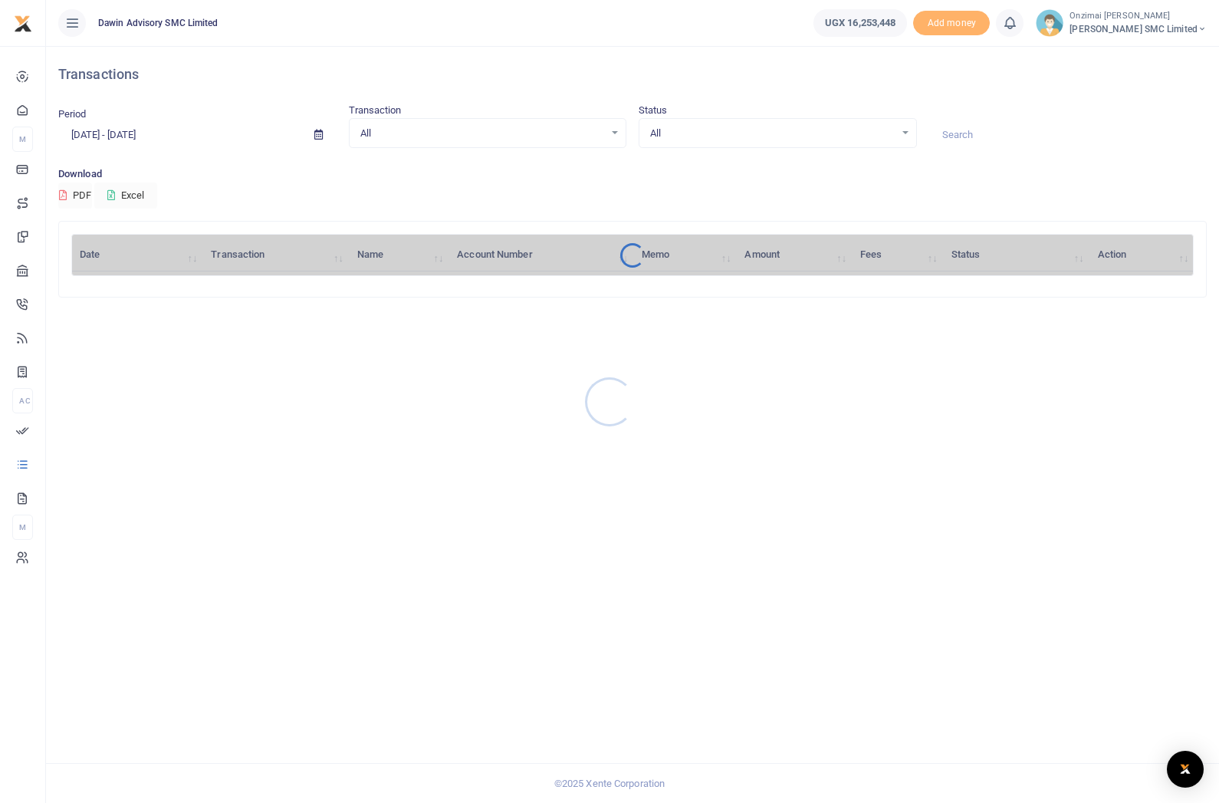
scroll to position [19, 0]
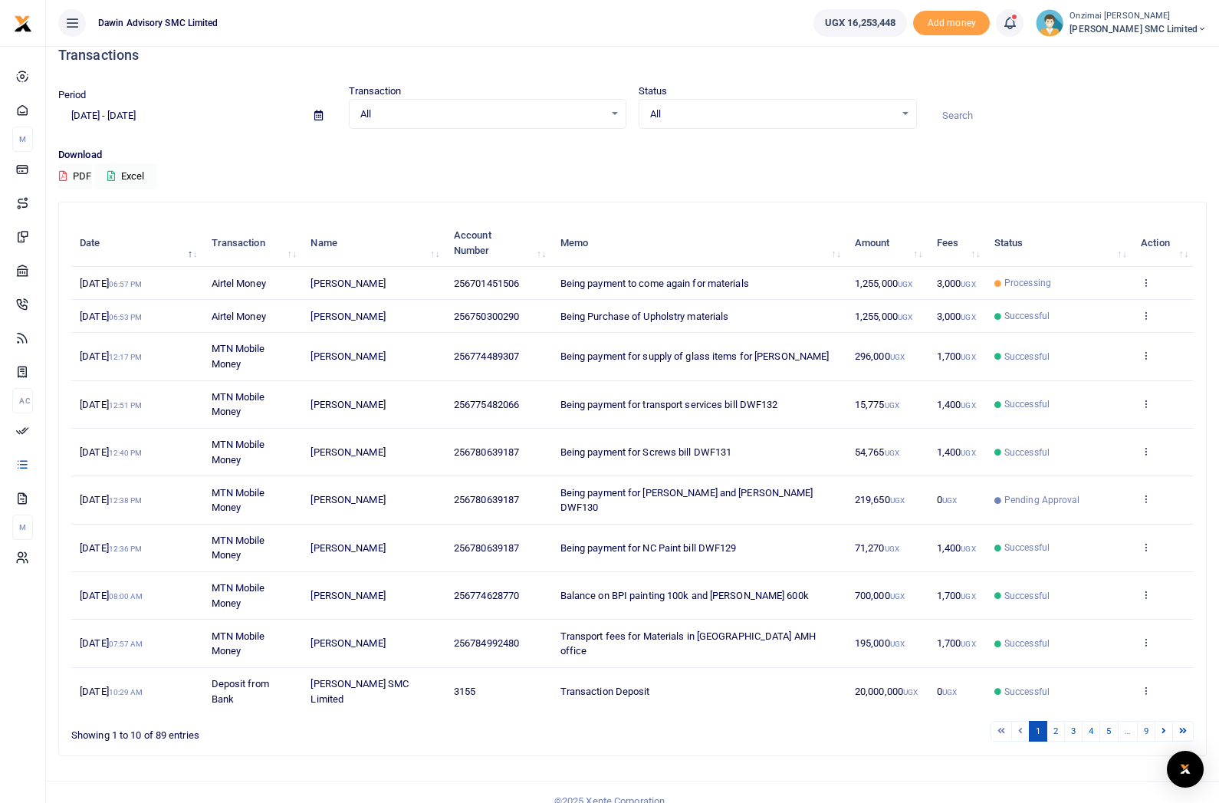
click at [1180, 787] on div "Open Intercom Messenger" at bounding box center [1185, 768] width 37 height 37
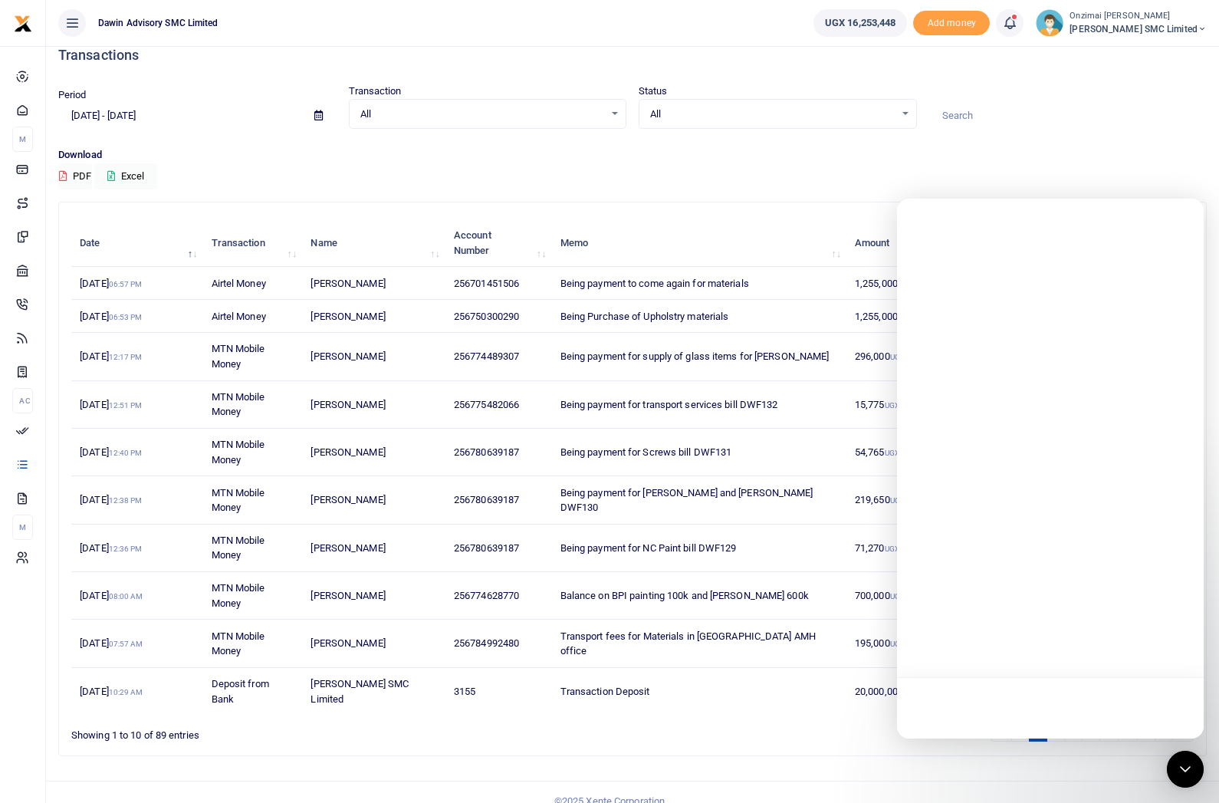
scroll to position [0, 0]
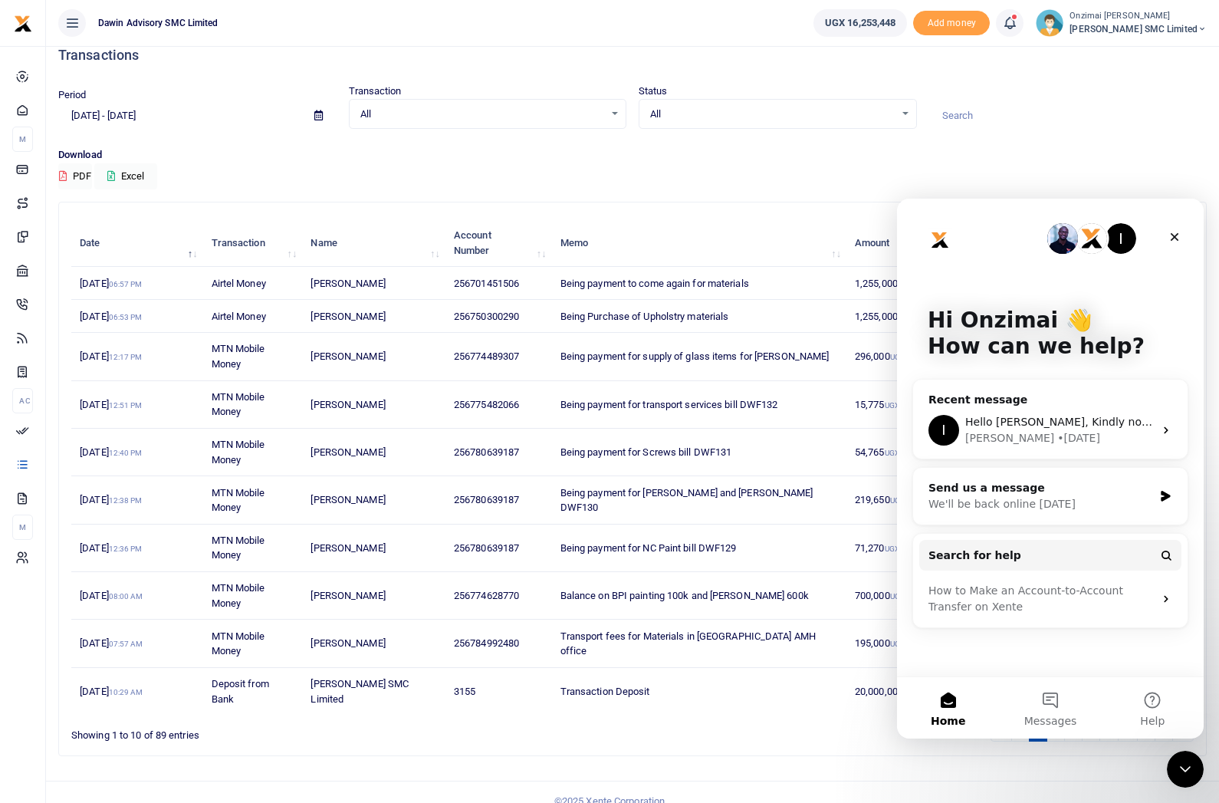
click at [1056, 700] on button "Messages" at bounding box center [1050, 707] width 102 height 61
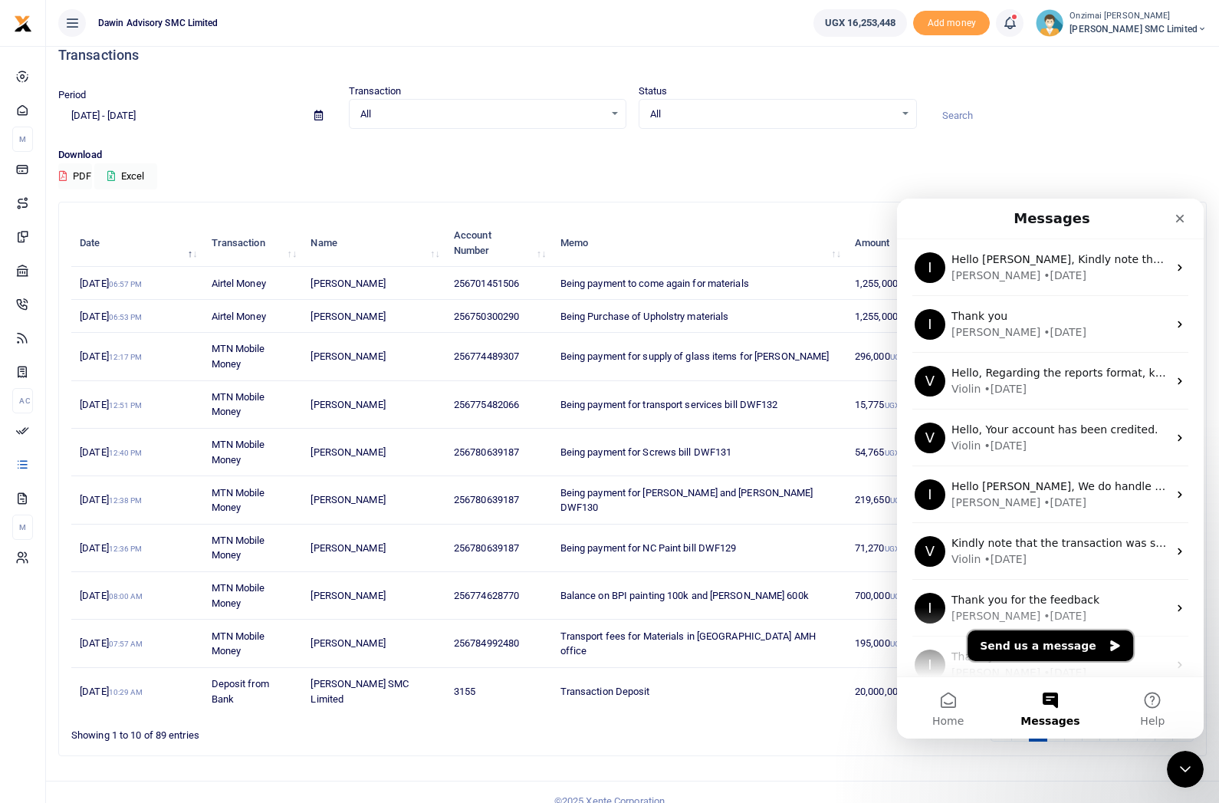
click at [1069, 652] on button "Send us a message" at bounding box center [1050, 645] width 166 height 31
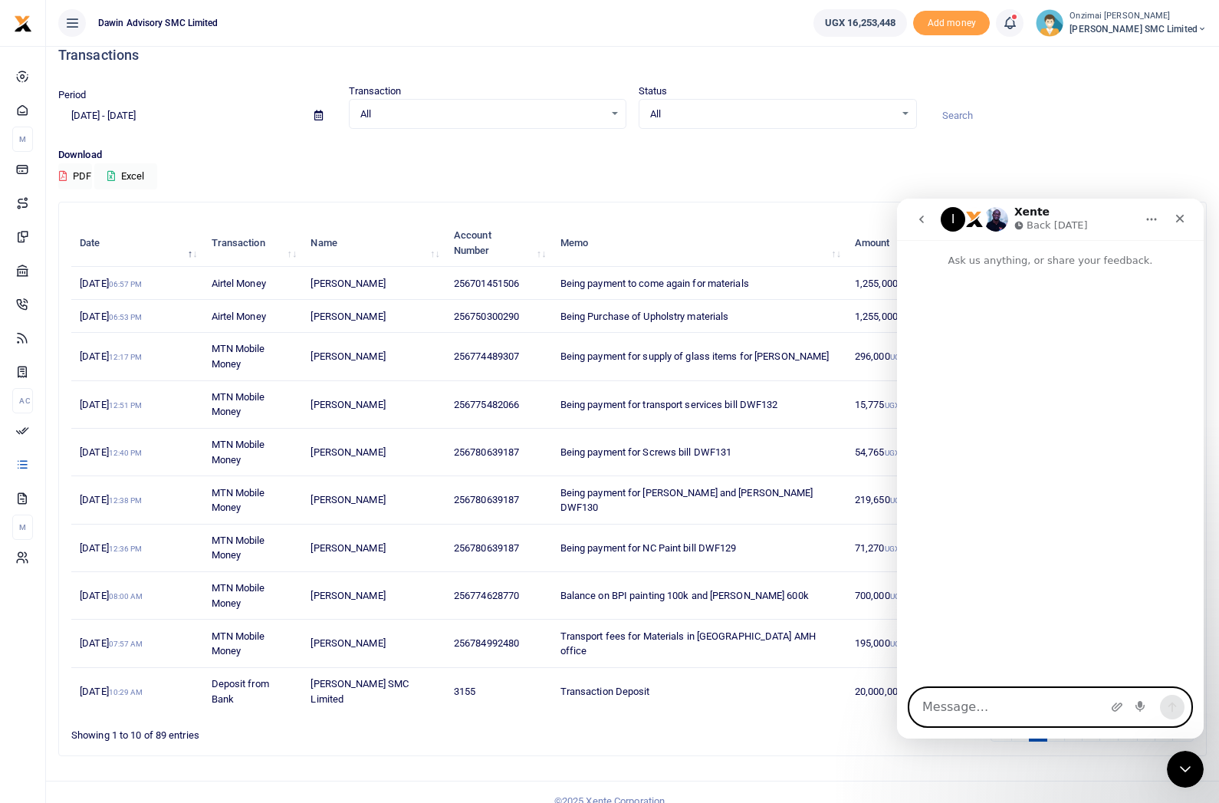
click at [1011, 705] on textarea "Message…" at bounding box center [1050, 706] width 281 height 37
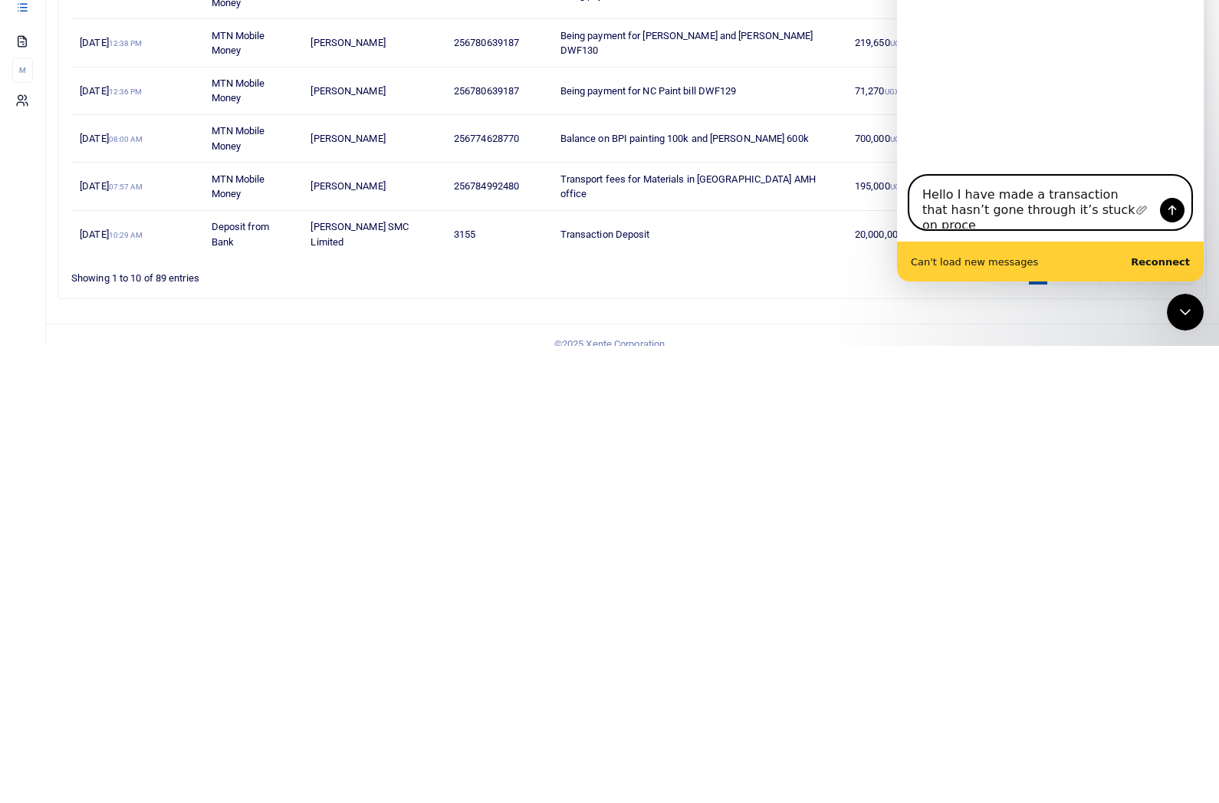
scroll to position [5, 0]
type textarea "Hello I have made a transaction that hasn’t gone through it’s stuck on processi…"
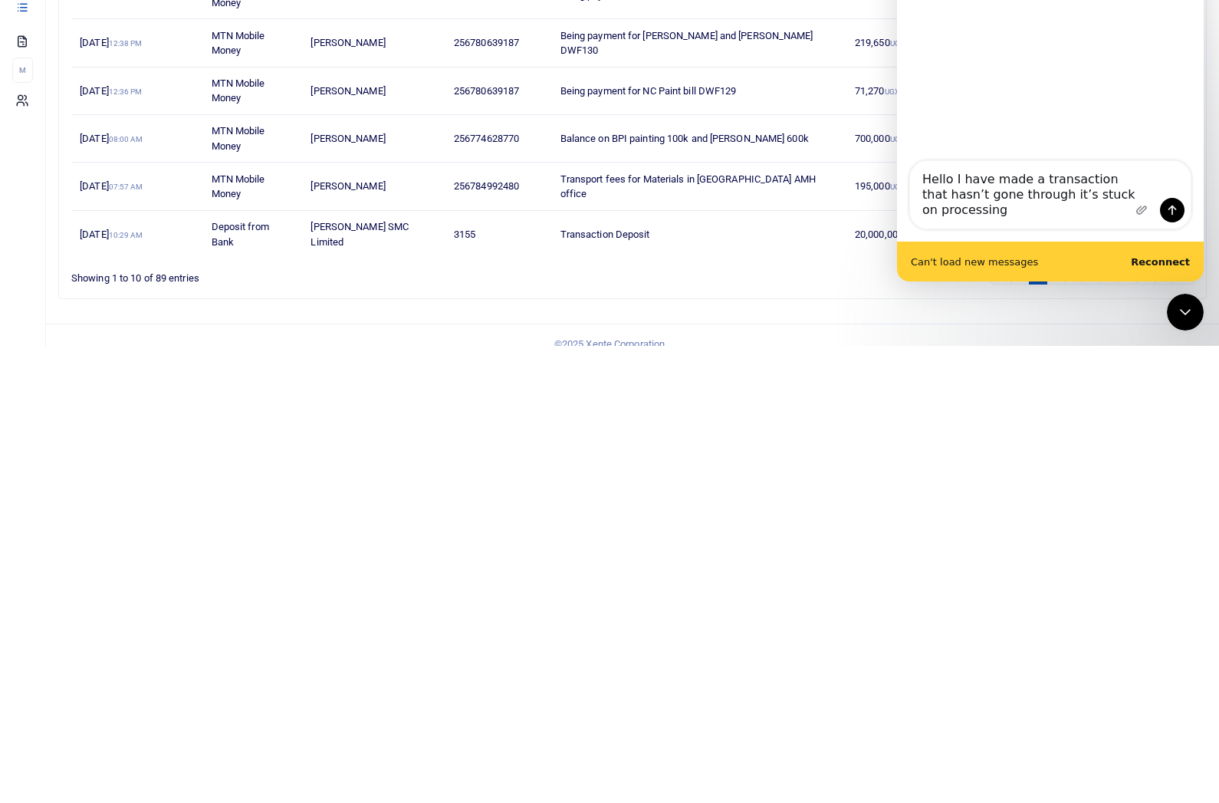
click at [1162, 278] on div "Can't load new messages Reconnect" at bounding box center [1050, 261] width 307 height 40
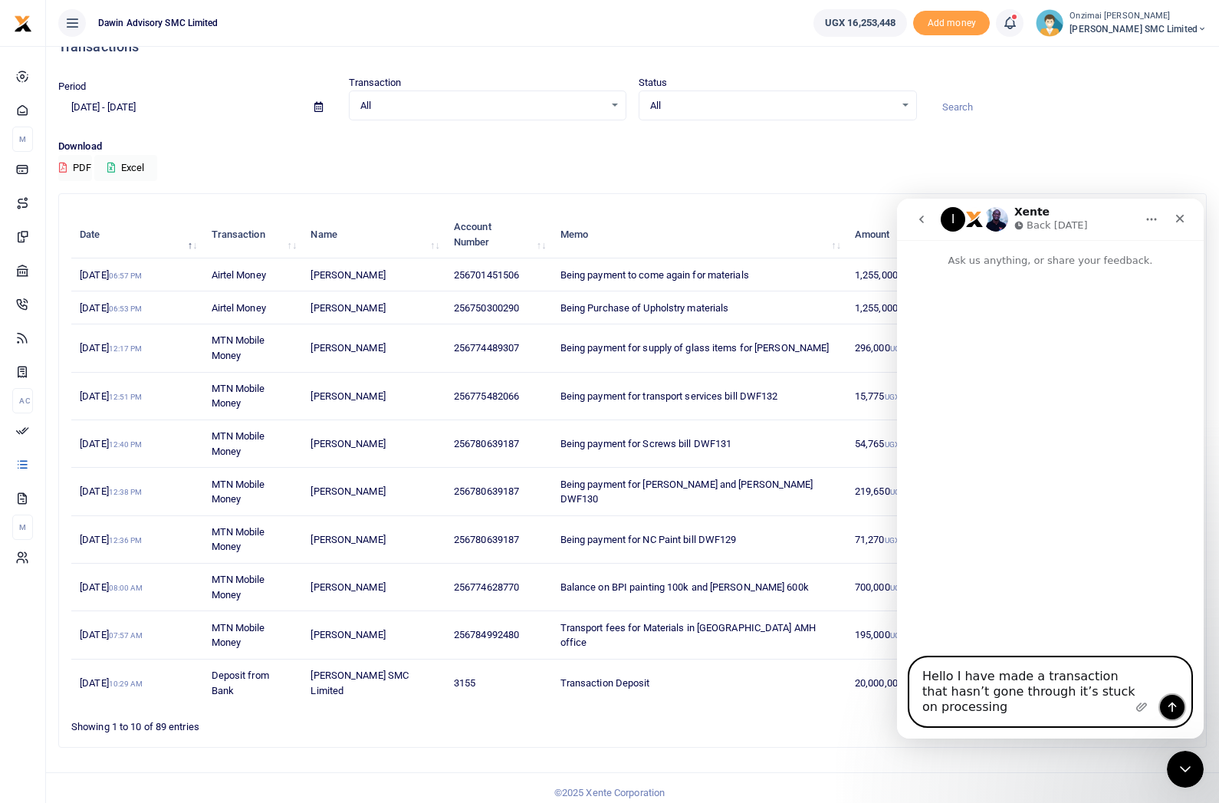
click at [1177, 707] on icon "Send a message…" at bounding box center [1172, 707] width 12 height 12
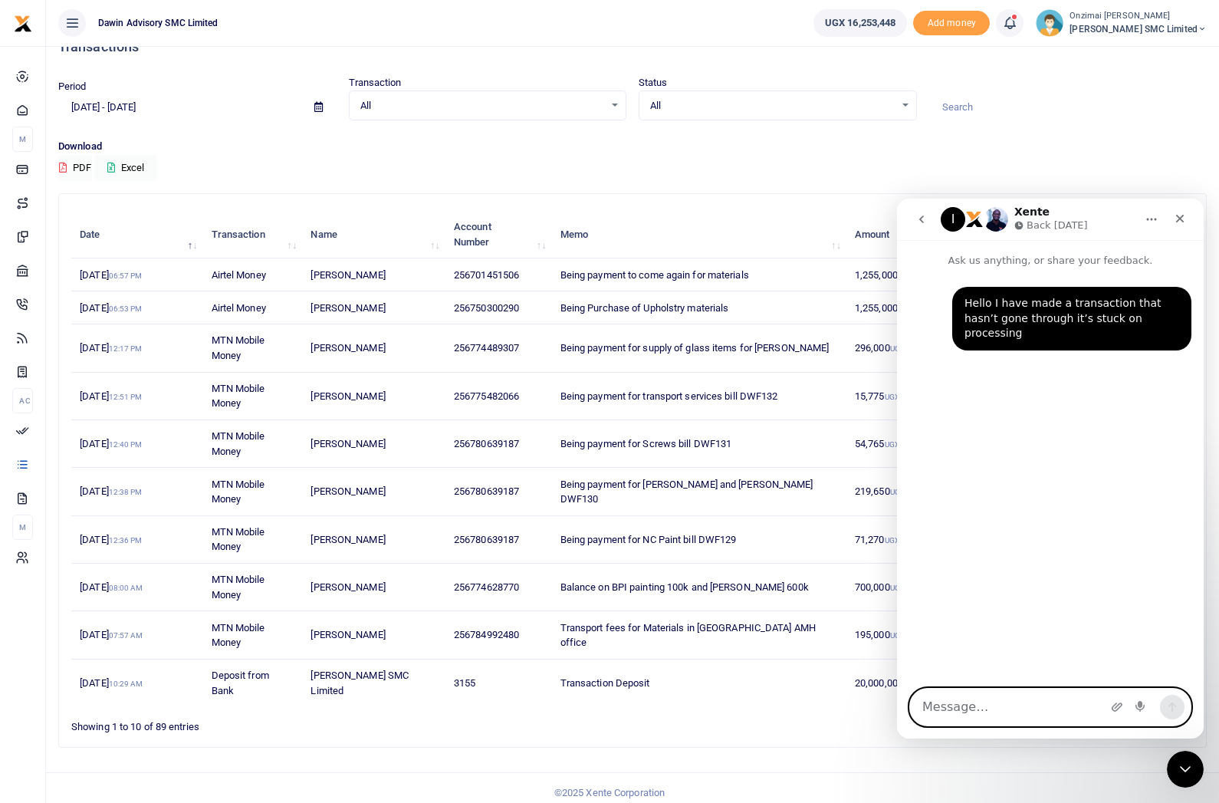
scroll to position [0, 0]
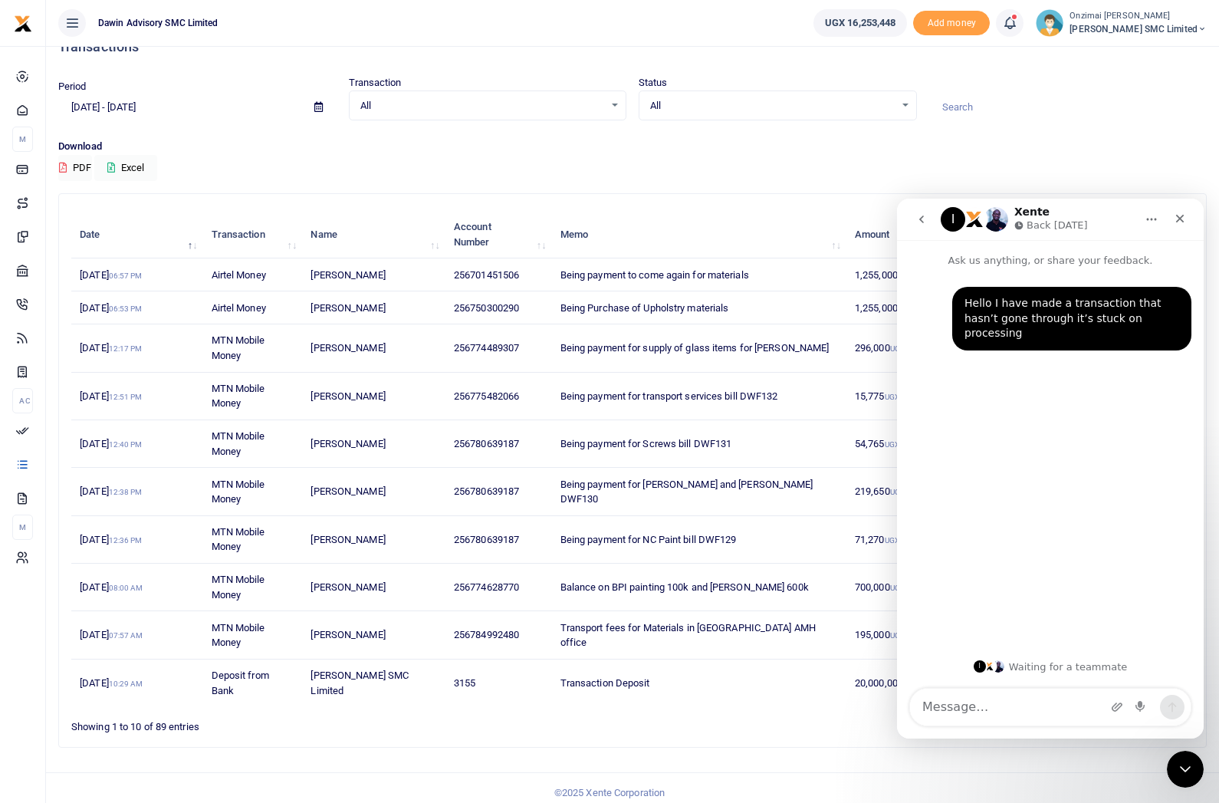
click at [1185, 212] on div "Close" at bounding box center [1180, 219] width 28 height 28
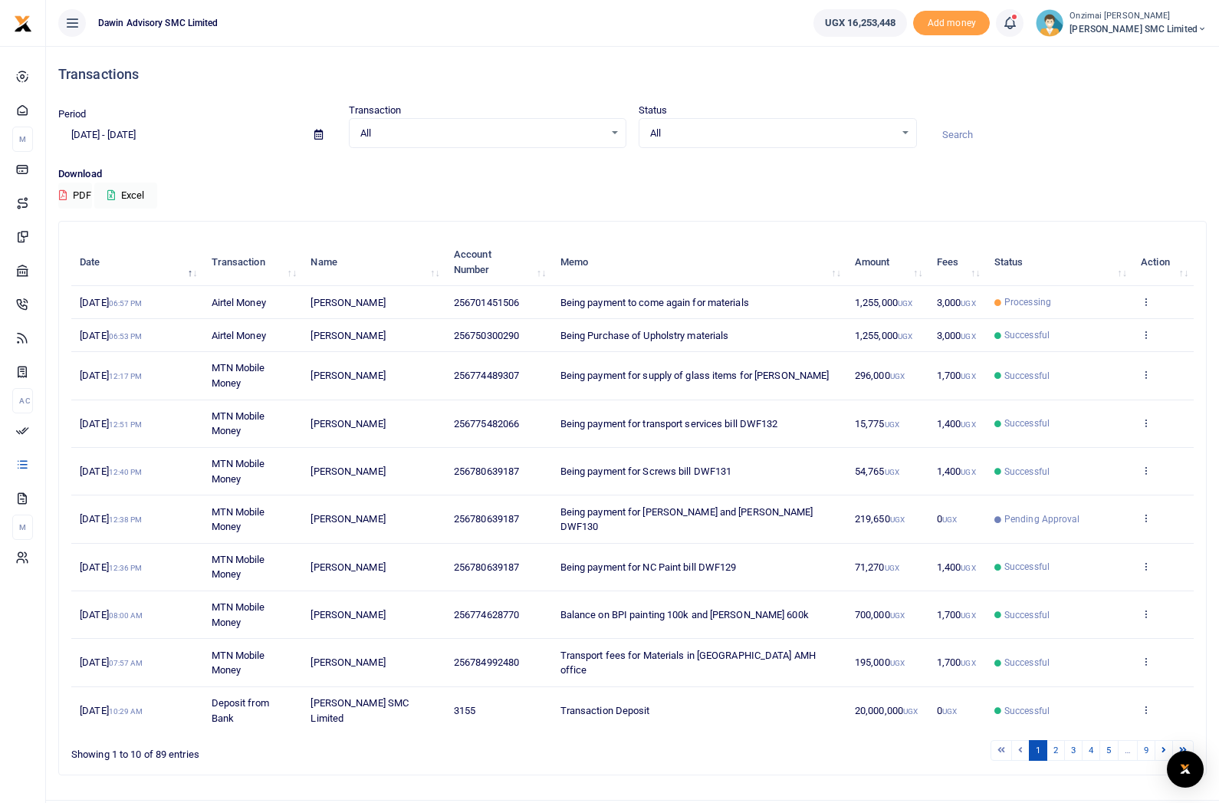
click at [1148, 306] on link at bounding box center [1146, 302] width 10 height 11
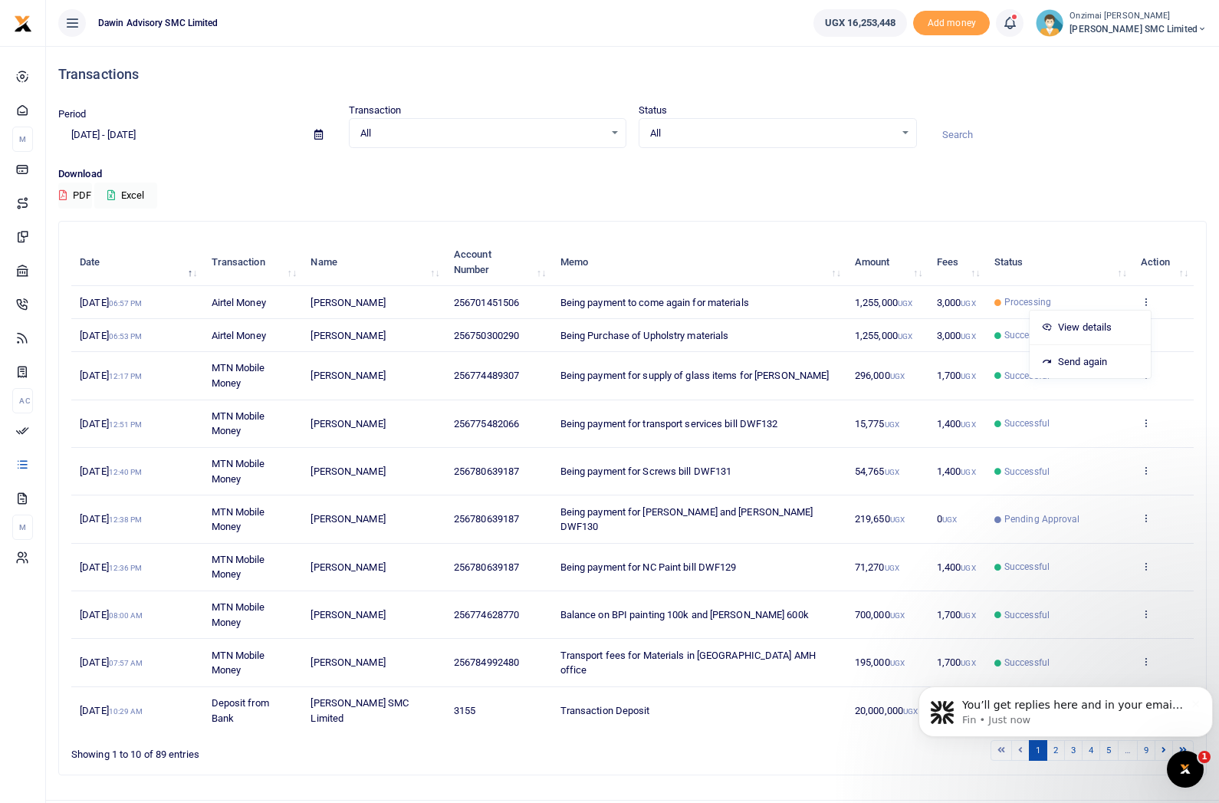
click at [1145, 146] on input at bounding box center [1068, 135] width 278 height 26
click at [1191, 777] on icon "Open Intercom Messenger" at bounding box center [1185, 769] width 25 height 25
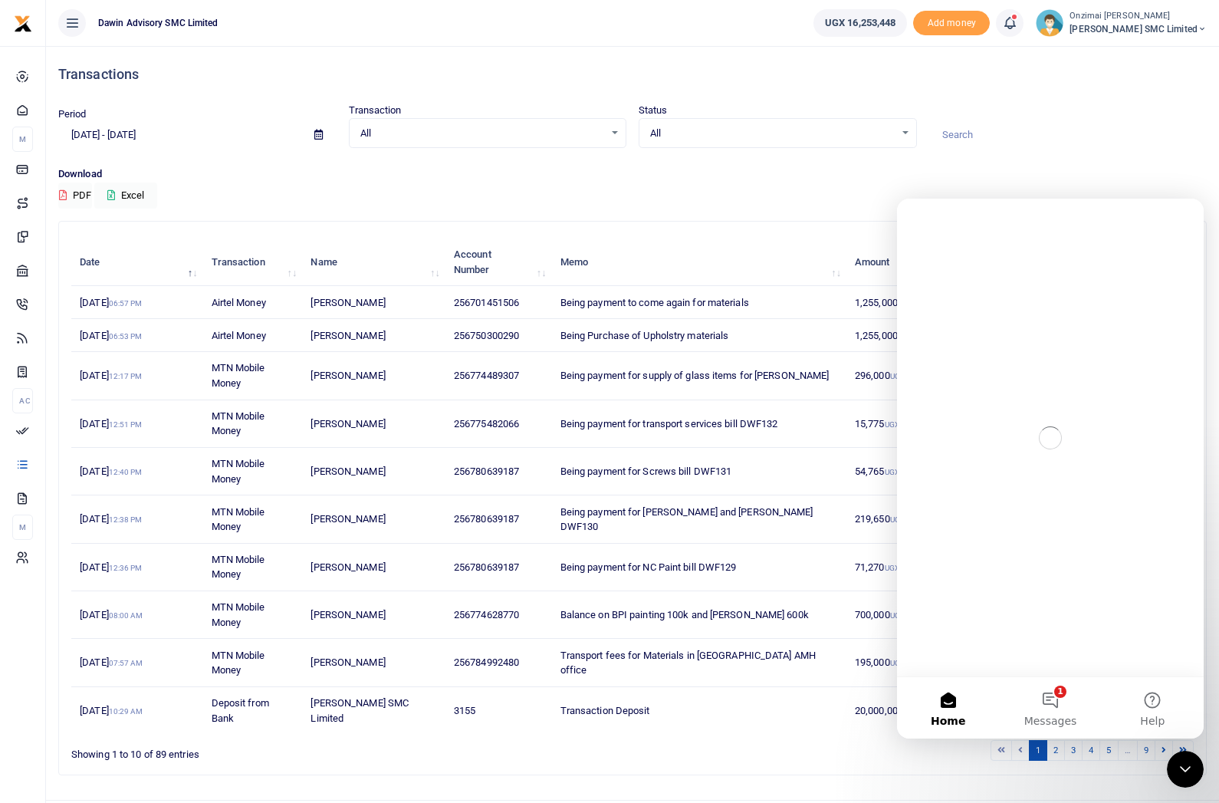
click at [1053, 708] on button "1 Messages" at bounding box center [1050, 707] width 102 height 61
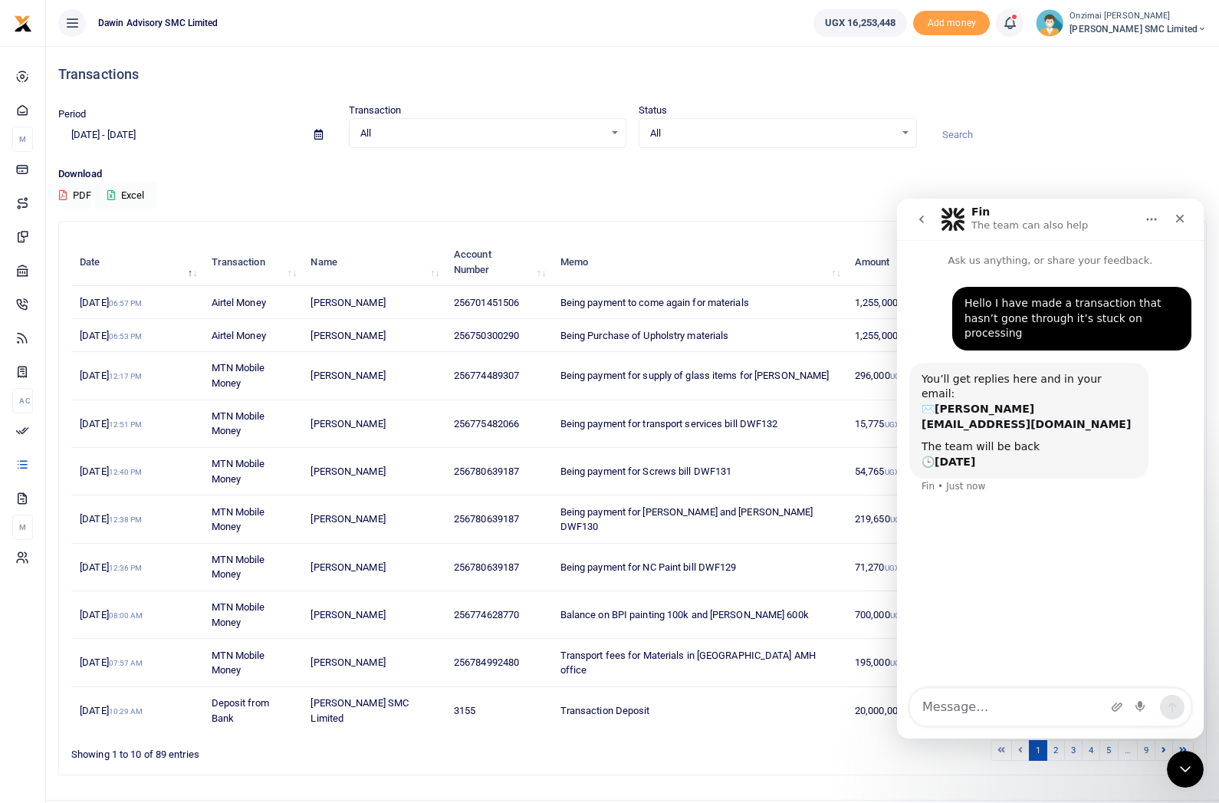
click at [1181, 227] on div "Close" at bounding box center [1180, 219] width 28 height 28
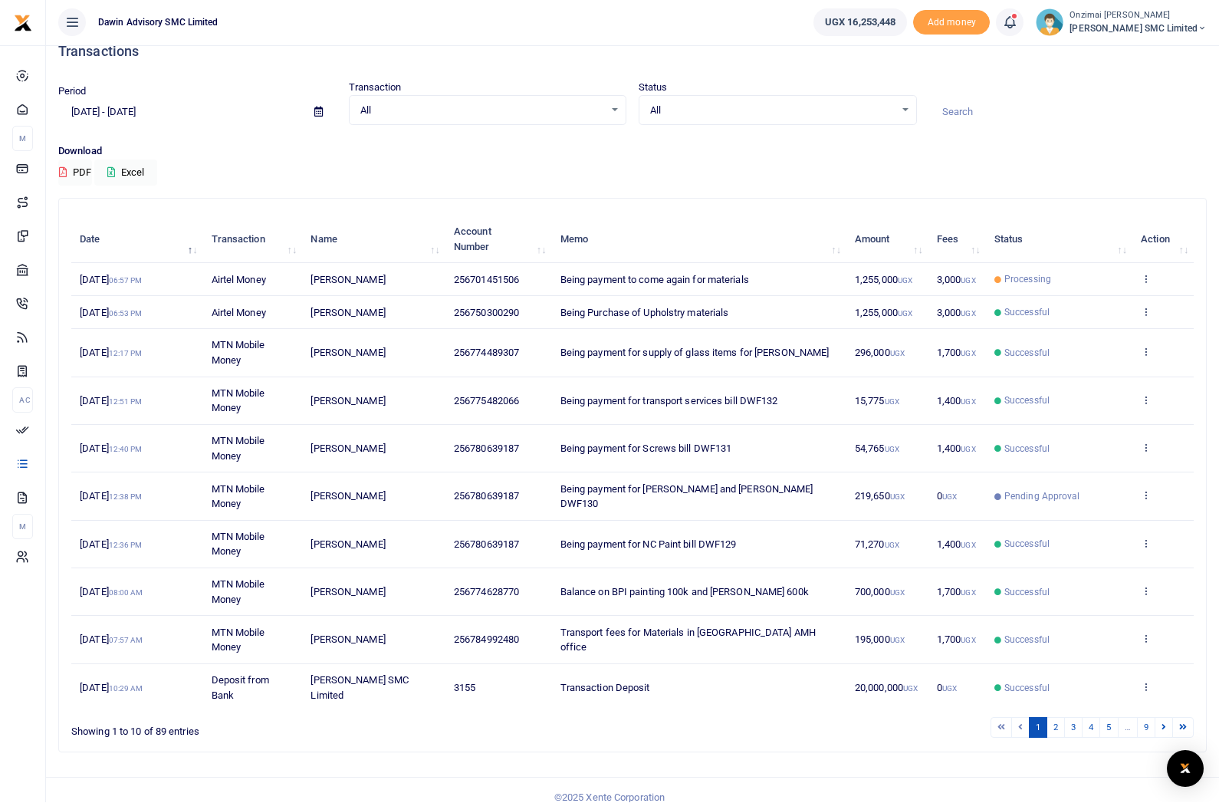
scroll to position [28, 0]
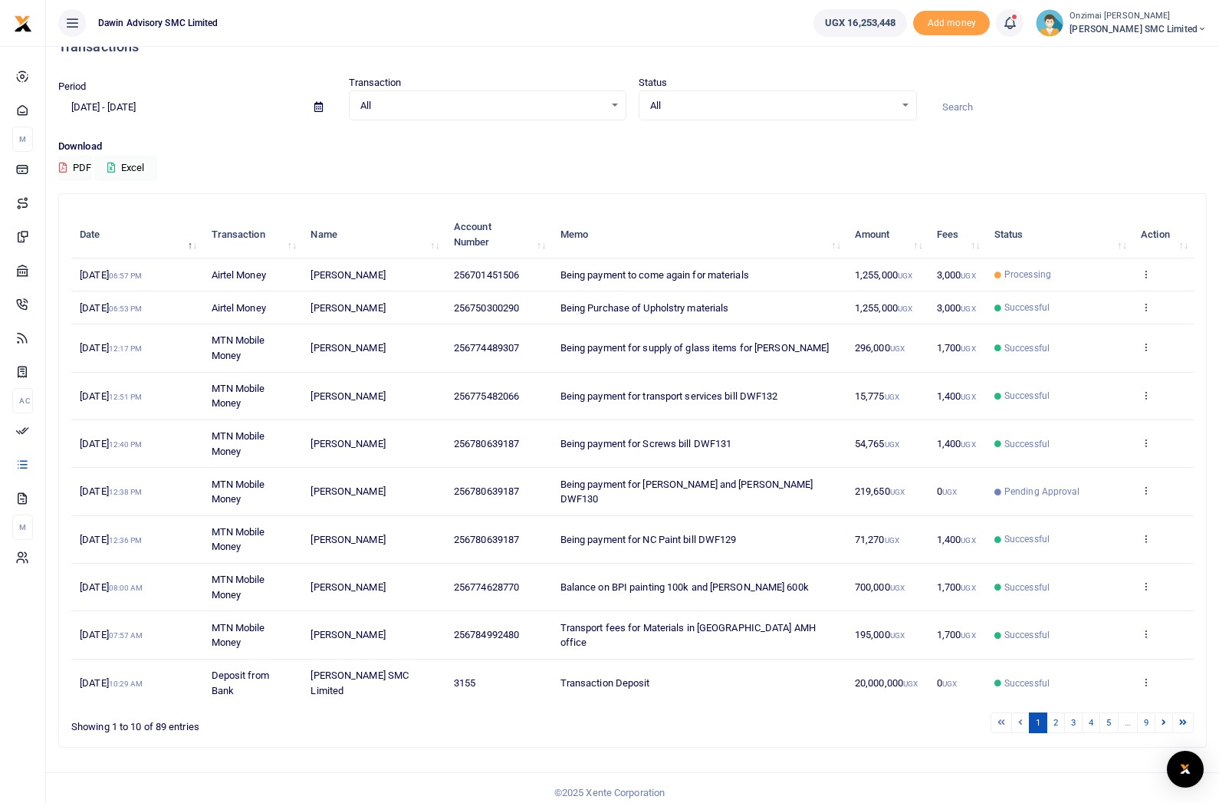
click at [0, 0] on span "Mobile Money" at bounding box center [0, 0] width 0 height 0
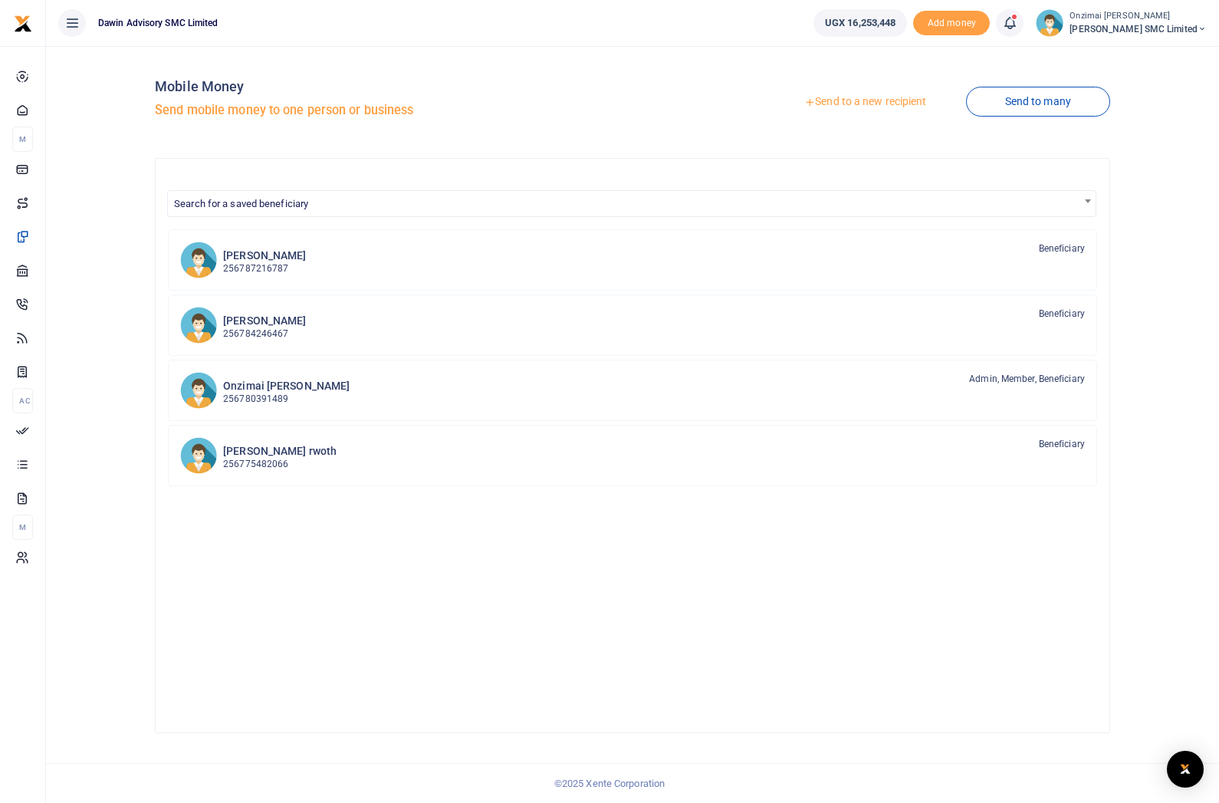
click at [273, 209] on span "Search for a saved beneficiary" at bounding box center [241, 203] width 134 height 11
click at [265, 199] on span "Search for a saved beneficiary" at bounding box center [241, 203] width 134 height 11
click at [250, 392] on p "256780391489" at bounding box center [286, 399] width 126 height 15
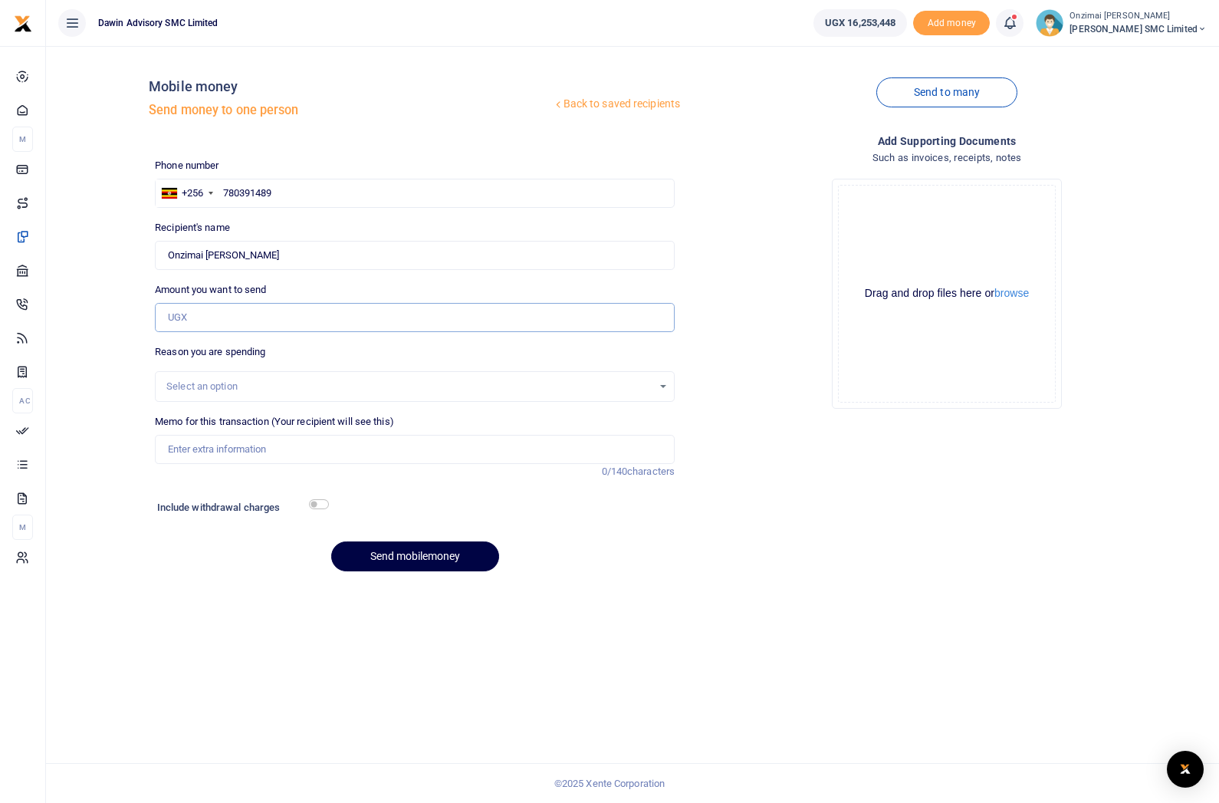
click at [208, 316] on input "Amount you want to send" at bounding box center [415, 317] width 520 height 29
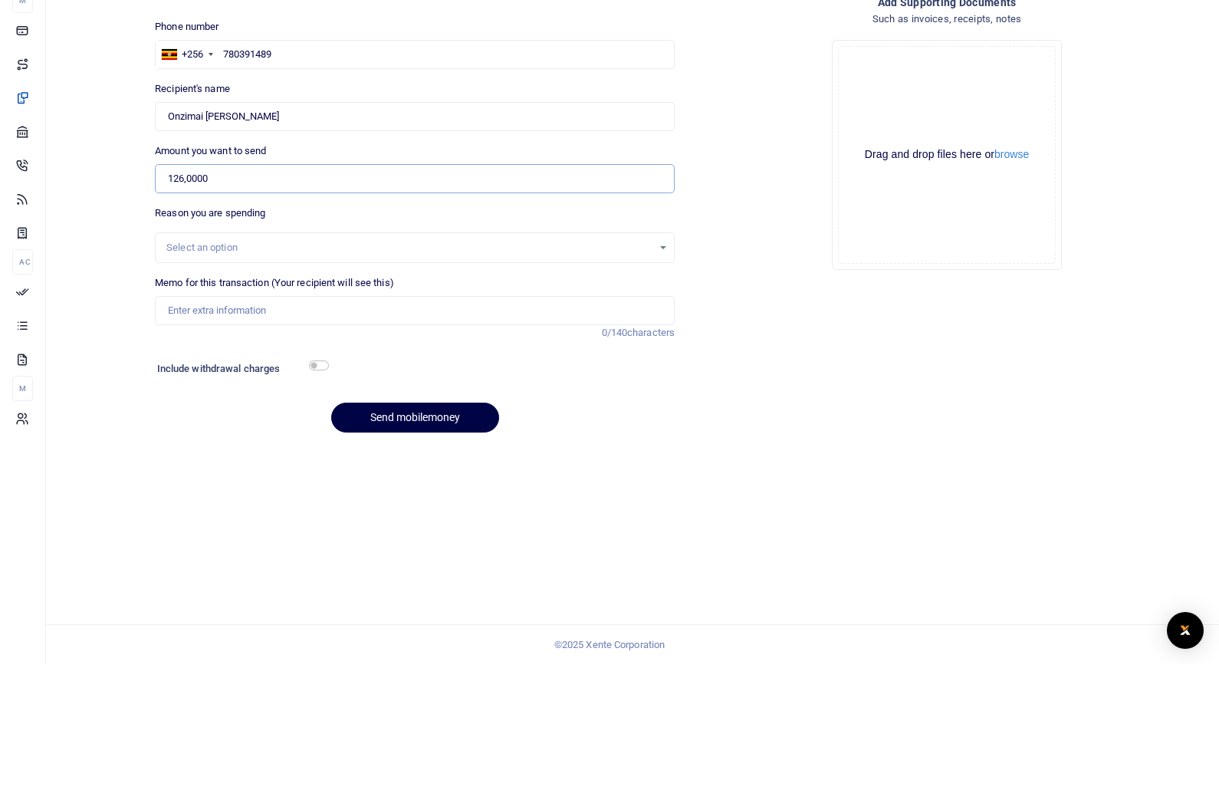
type input "1,260,000"
click at [209, 435] on input "Memo for this transaction (Your recipient will see this)" at bounding box center [415, 449] width 520 height 29
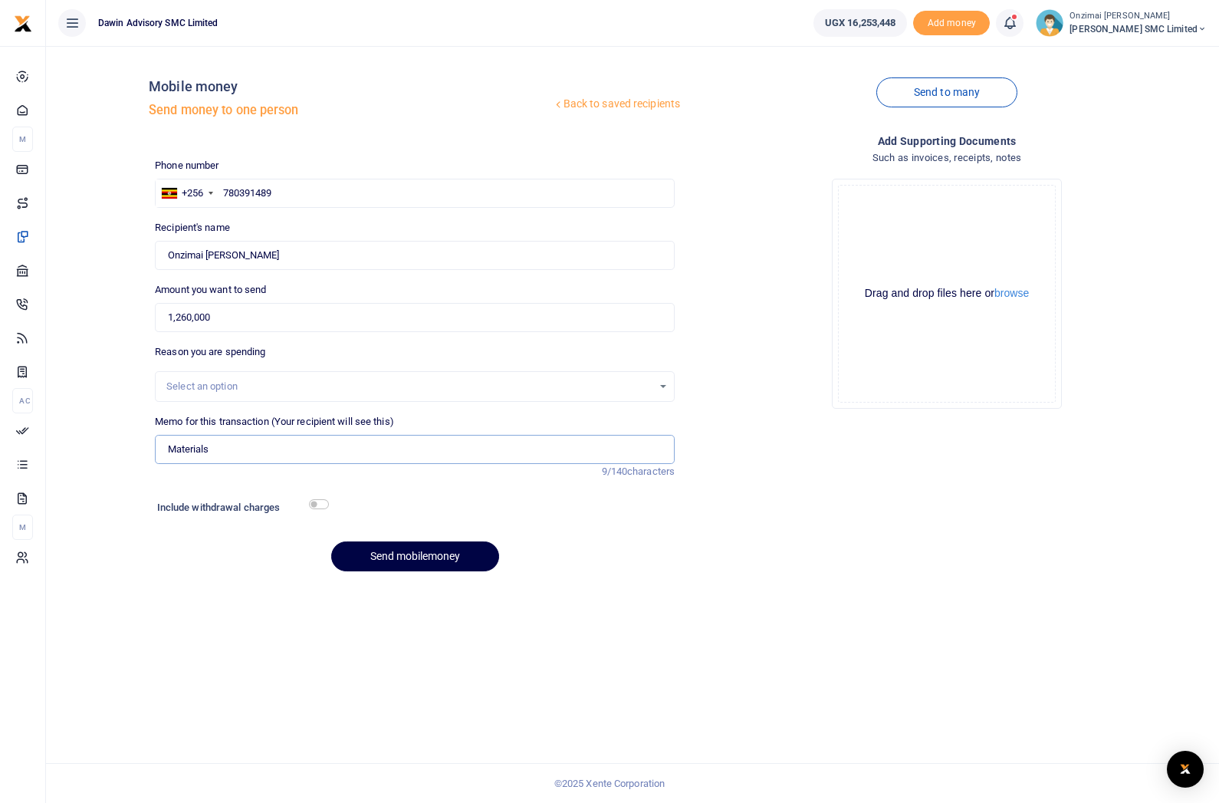
type input "Materials"
click at [422, 541] on button "Send mobilemoney" at bounding box center [415, 556] width 168 height 30
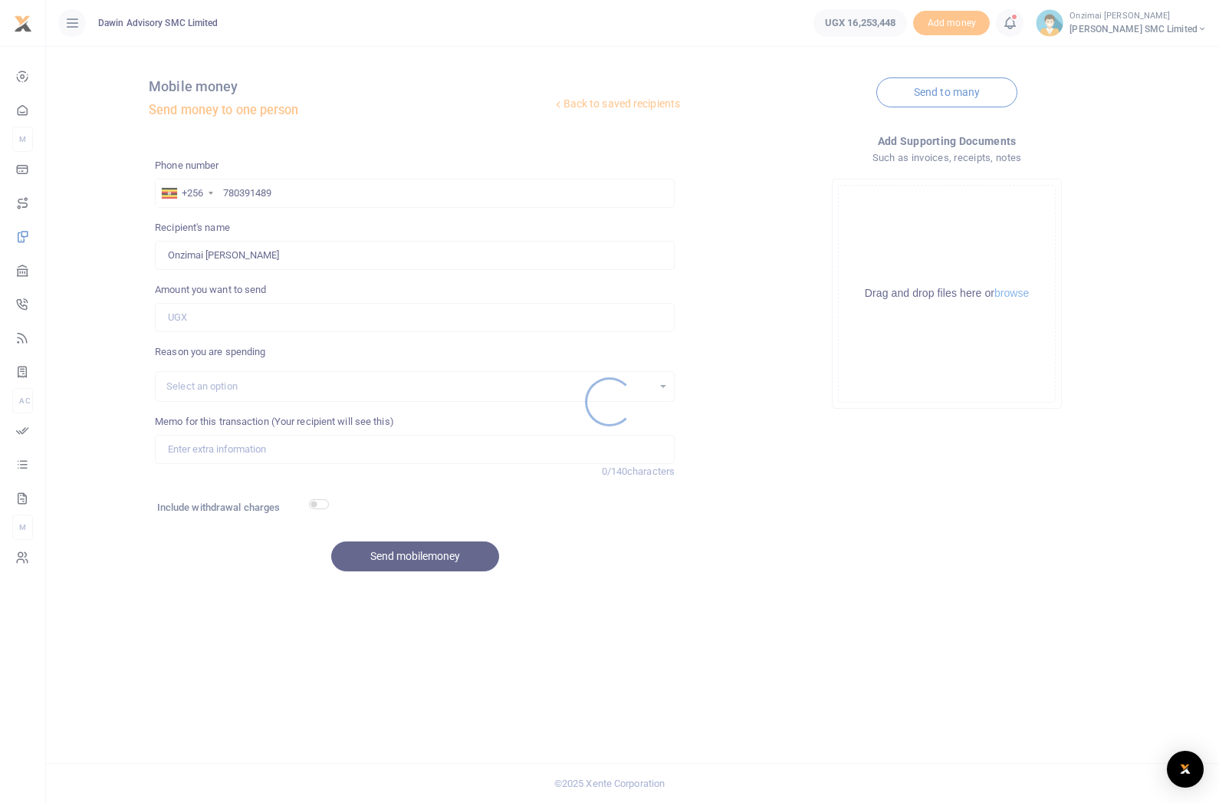
scroll to position [19, 0]
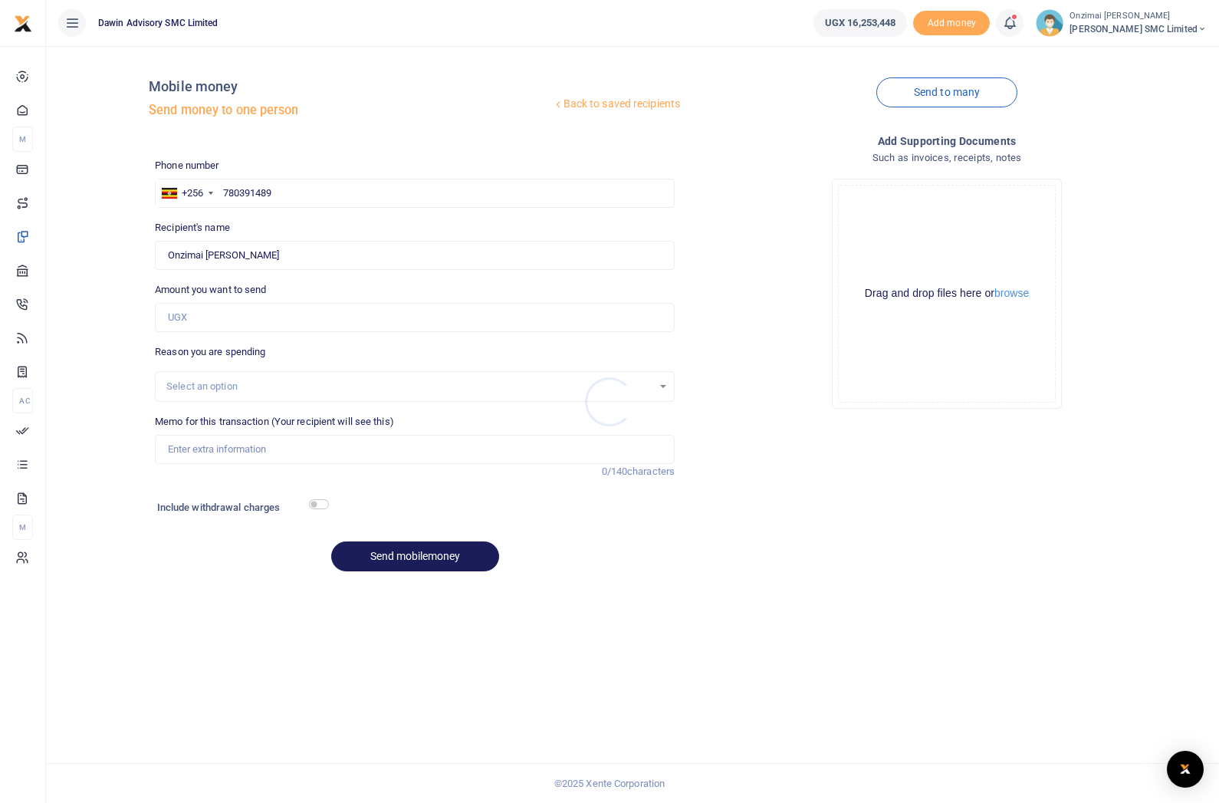
click at [21, 431] on div at bounding box center [609, 401] width 1219 height 803
click at [33, 458] on link "Transactions" at bounding box center [22, 464] width 21 height 34
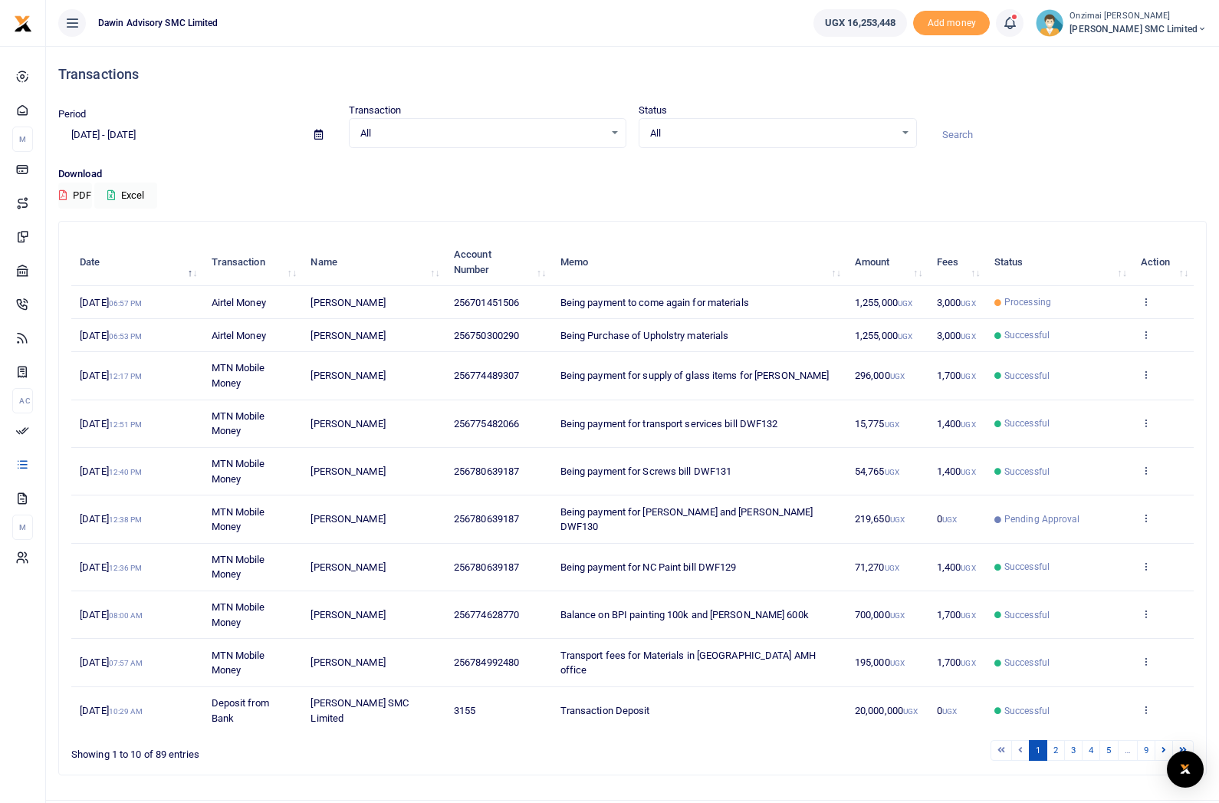
click at [1016, 25] on icon at bounding box center [1009, 23] width 15 height 17
click at [865, 97] on h6 "Transactions to act upon" at bounding box center [925, 101] width 170 height 12
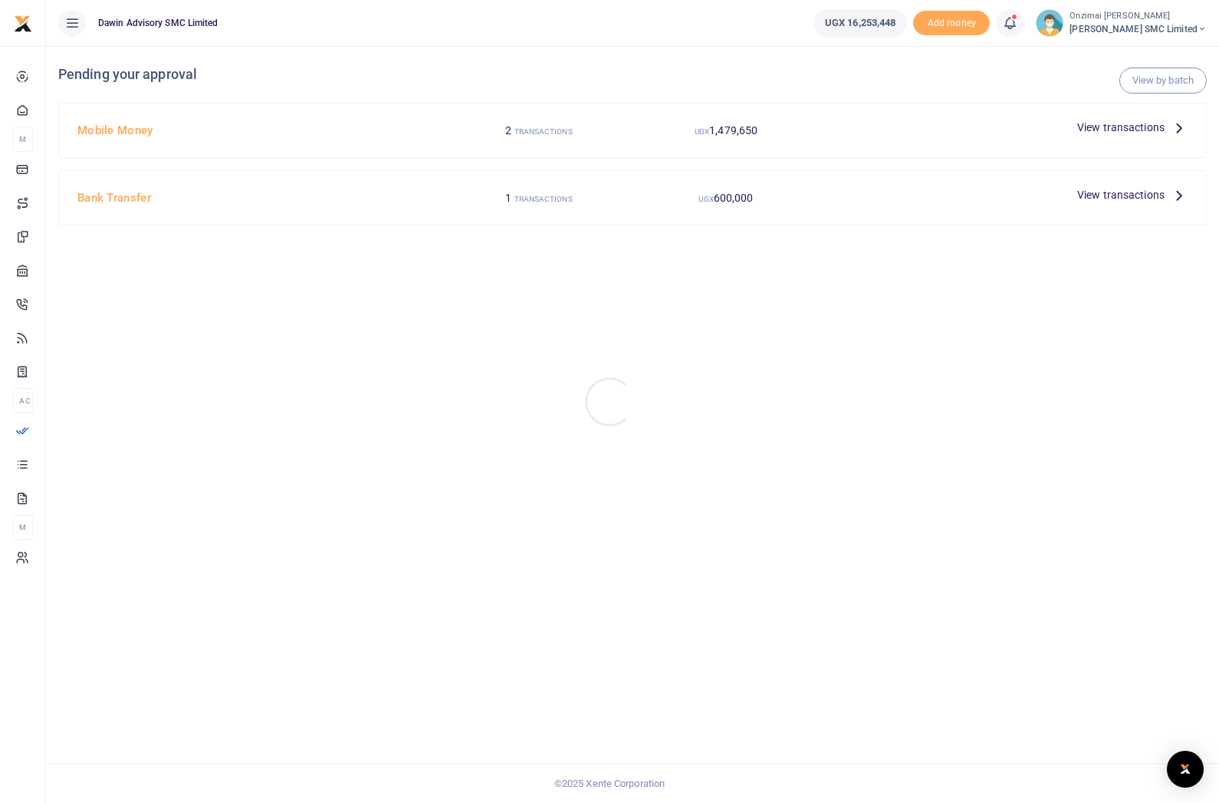
click at [1100, 134] on div at bounding box center [609, 401] width 1219 height 803
click at [1105, 124] on span "View transactions" at bounding box center [1120, 127] width 87 height 17
click at [1175, 129] on icon at bounding box center [1179, 127] width 17 height 17
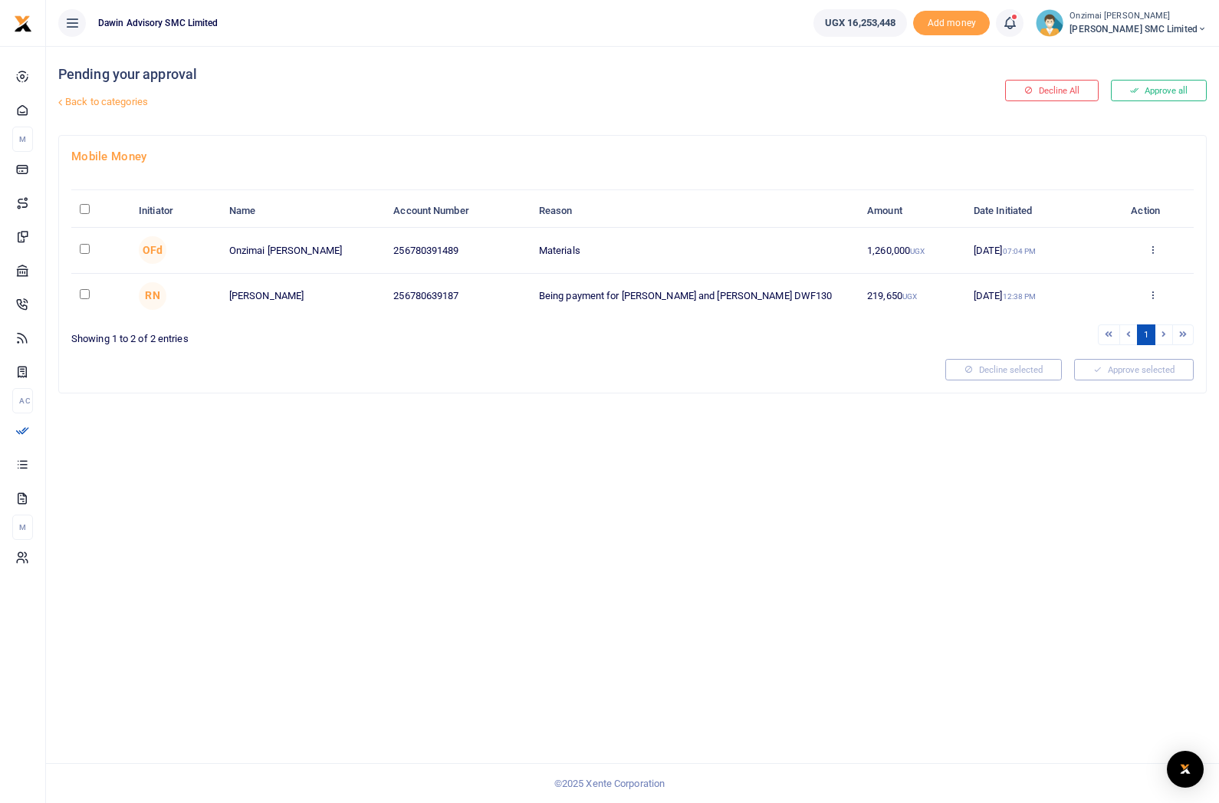
click at [76, 243] on td at bounding box center [100, 250] width 59 height 45
click at [84, 253] on input "checkbox" at bounding box center [85, 249] width 10 height 10
checkbox input "true"
click at [1109, 366] on button "Approve selected (1)" at bounding box center [1128, 369] width 130 height 21
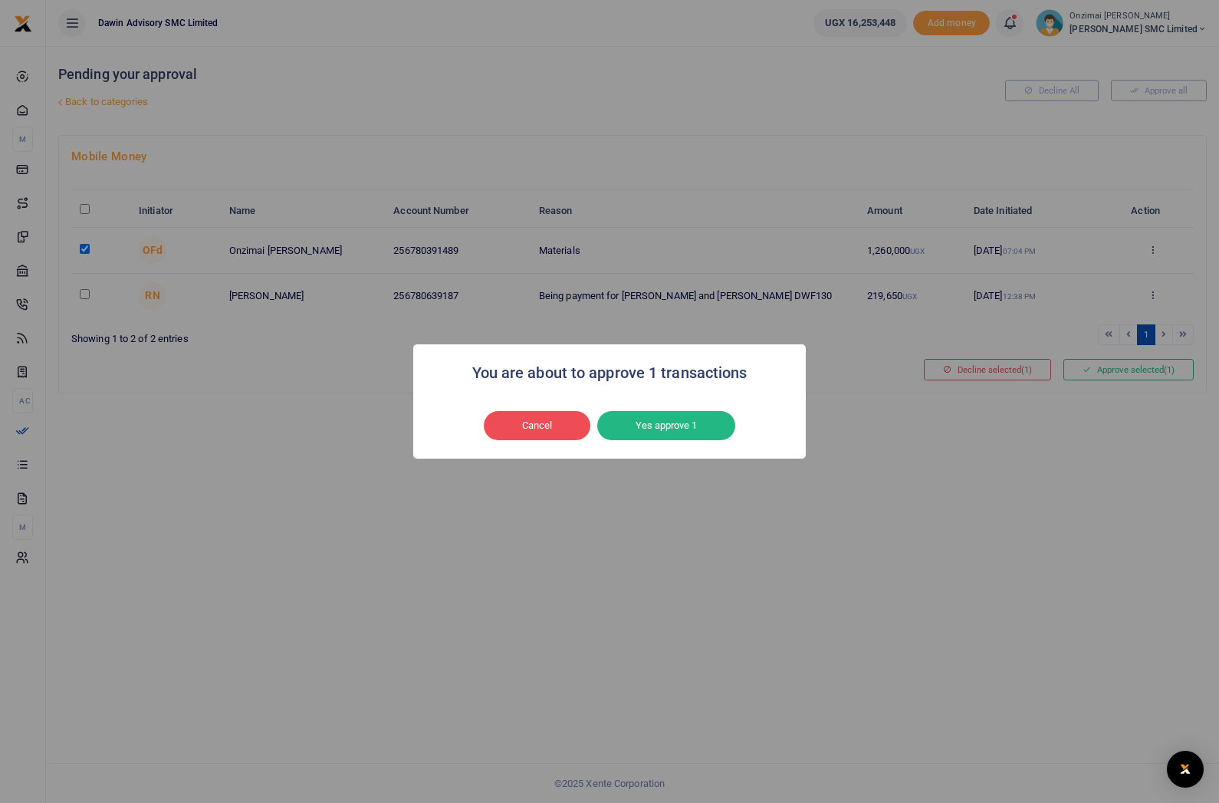
click at [661, 438] on button "Yes approve 1" at bounding box center [666, 425] width 138 height 29
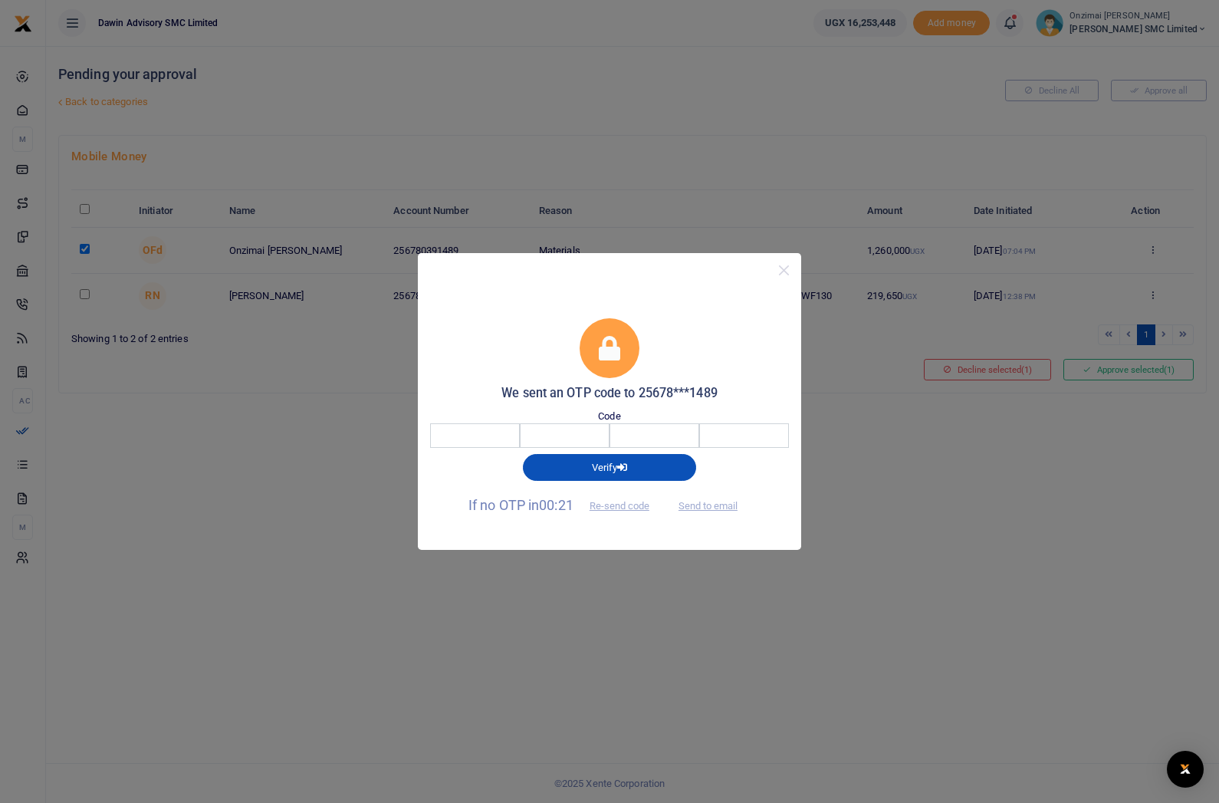
click at [477, 431] on input "number" at bounding box center [635, 435] width 395 height 25
click at [470, 434] on input "number" at bounding box center [635, 435] width 395 height 25
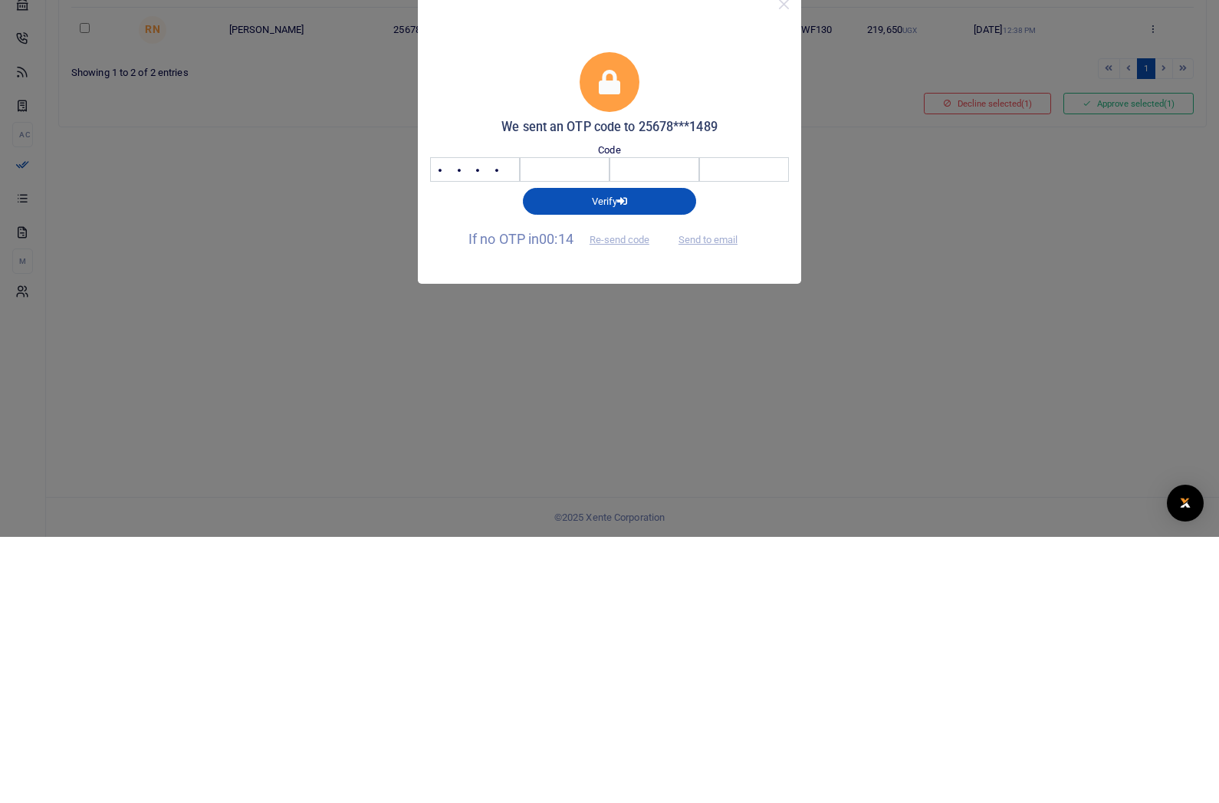
type input "8002"
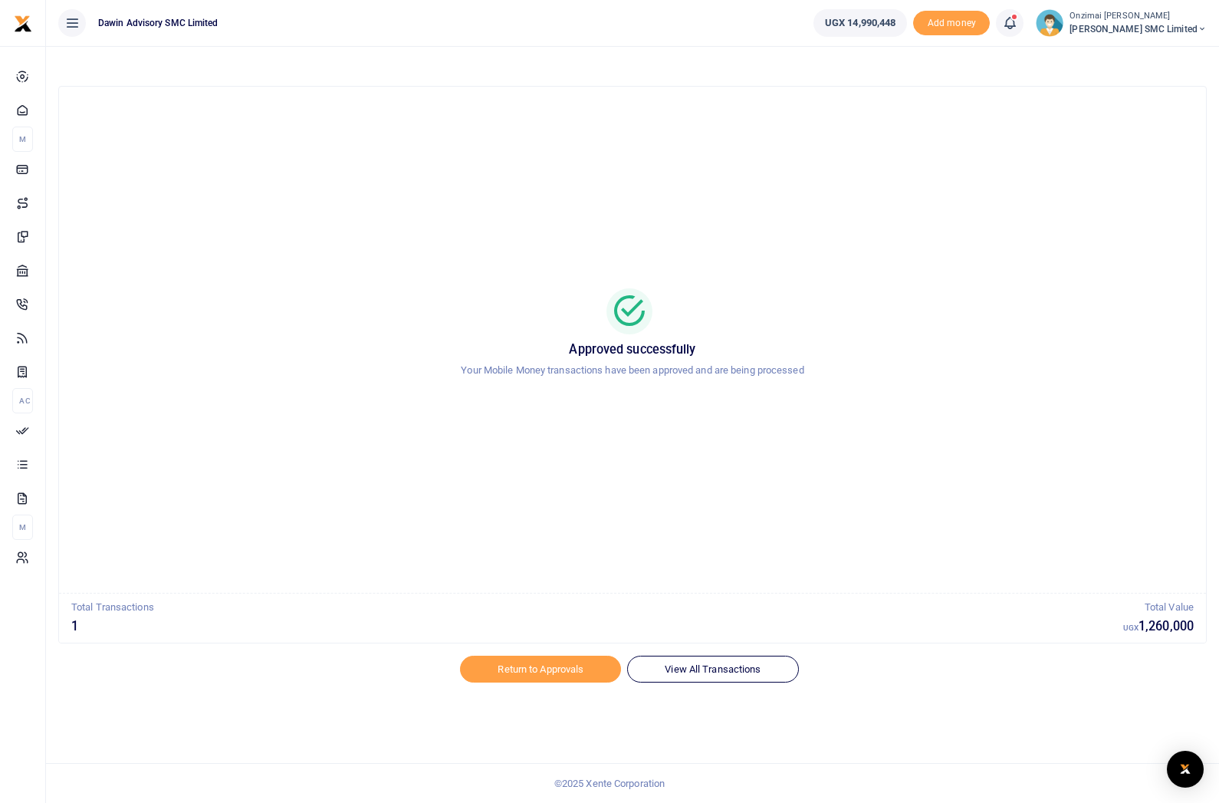
click at [15, 439] on link "Approvals" at bounding box center [22, 430] width 21 height 34
click at [0, 0] on span "Approvals" at bounding box center [0, 0] width 0 height 0
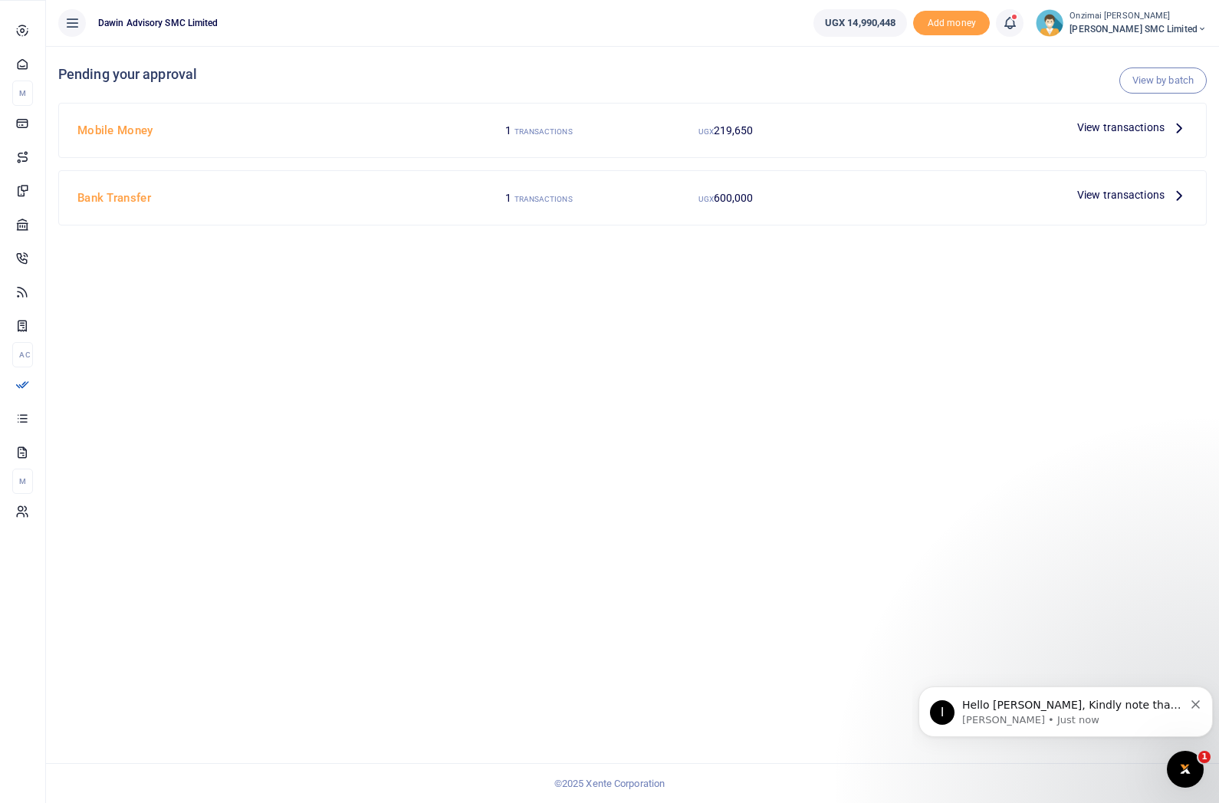
click at [18, 435] on link "Transactions" at bounding box center [22, 418] width 21 height 34
click at [0, 0] on span "Transactions" at bounding box center [0, 0] width 0 height 0
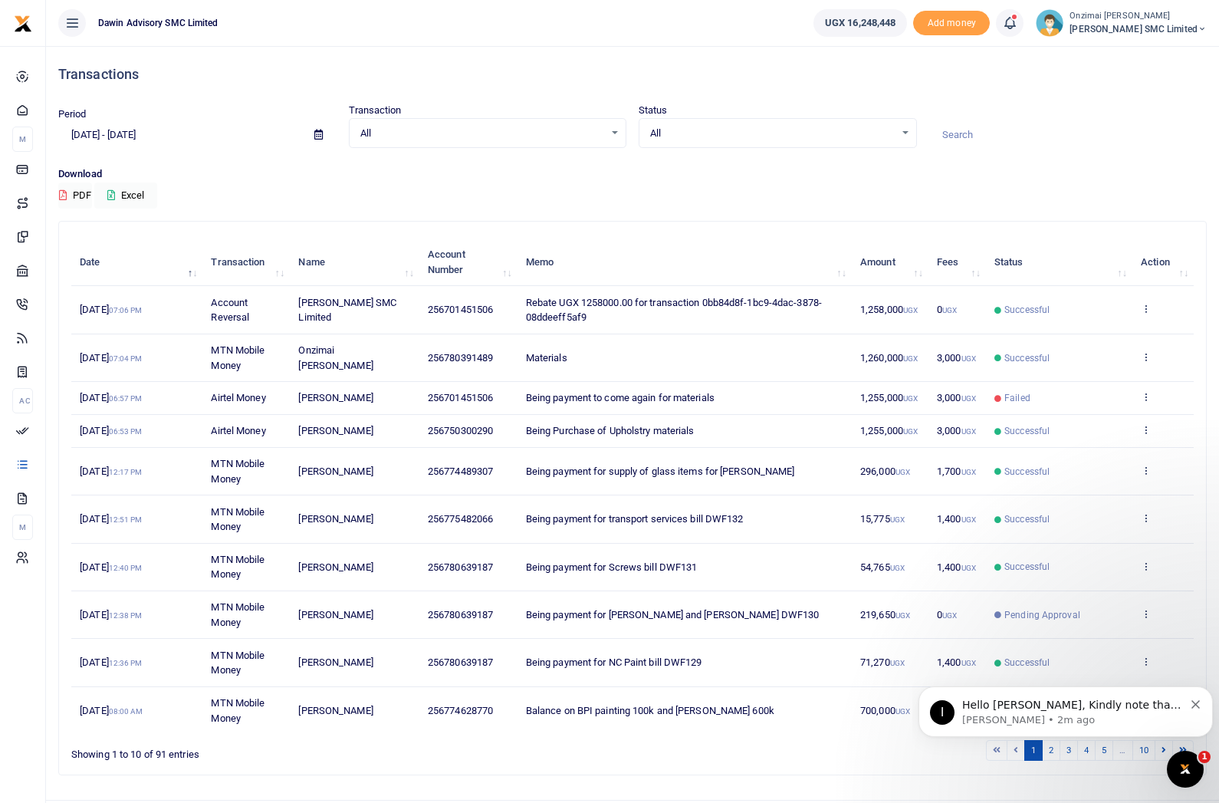
click at [1036, 697] on div "I Hello [PERSON_NAME], Kindly note that the transaction failed because the numb…" at bounding box center [1065, 711] width 271 height 31
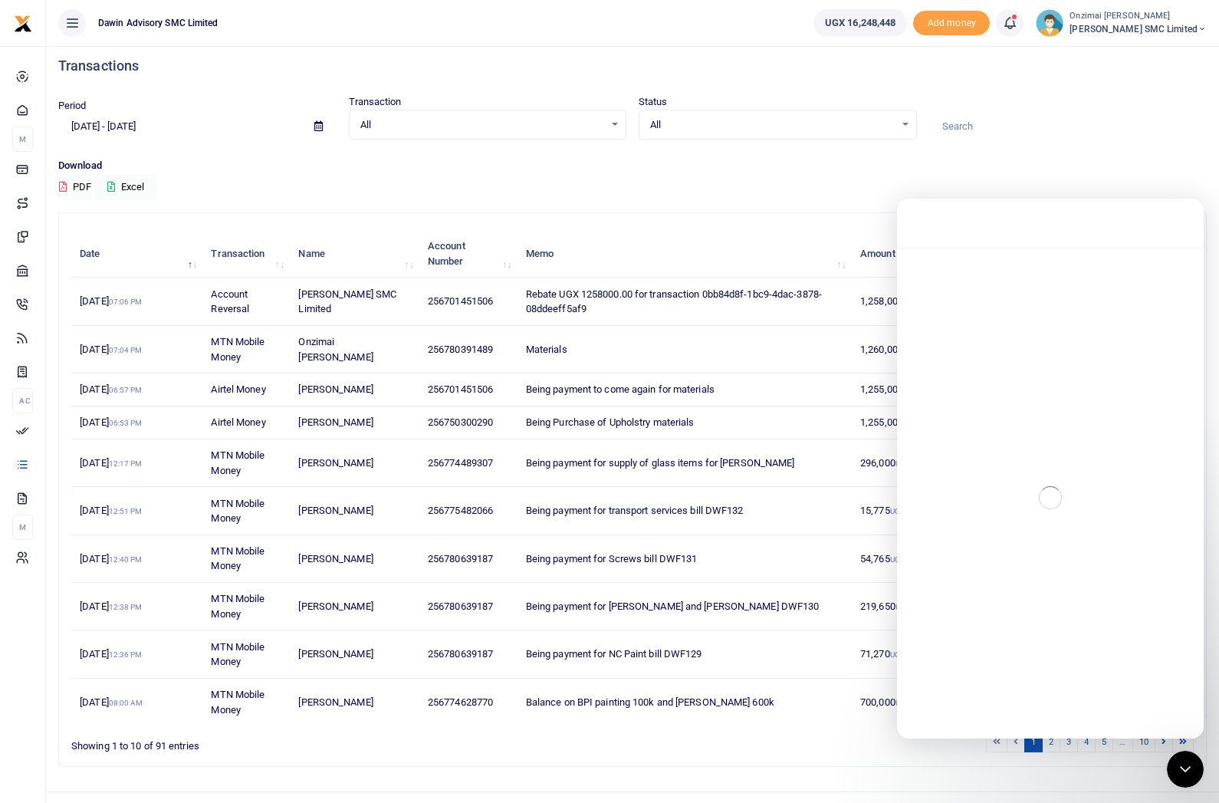
scroll to position [2, 0]
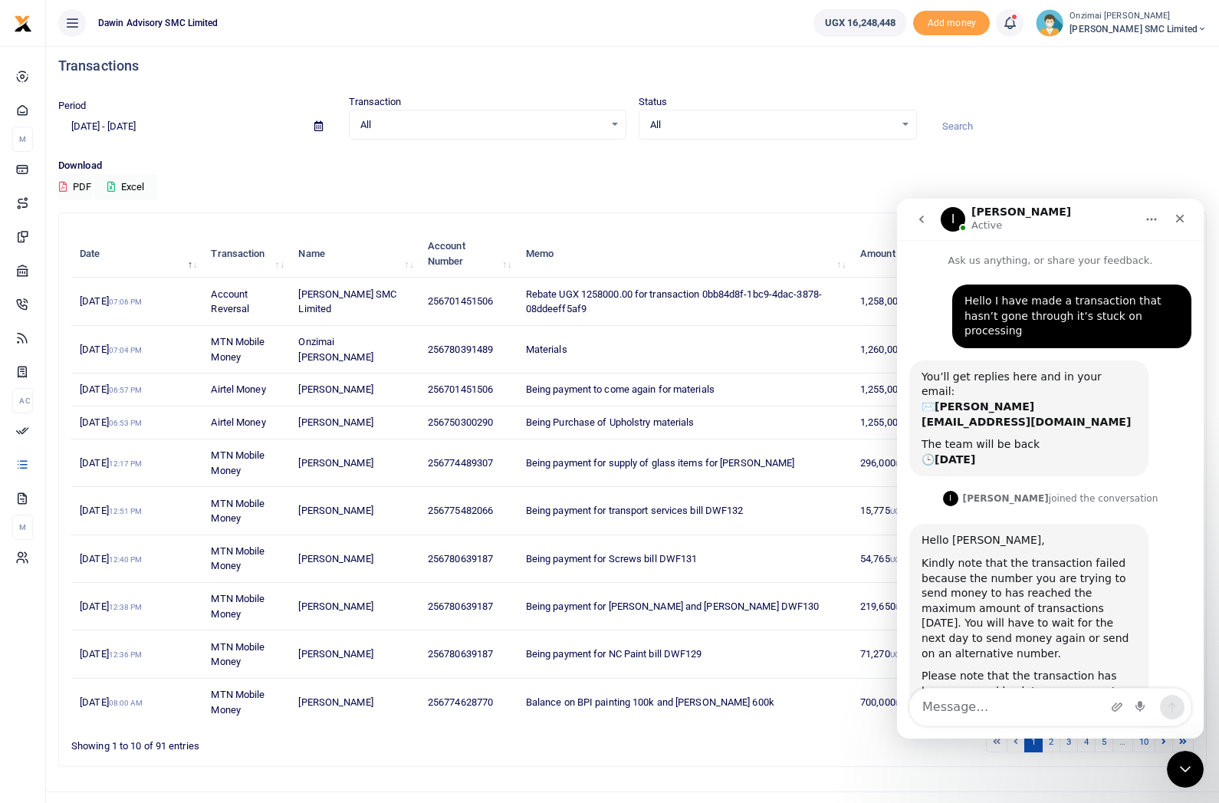
click at [1181, 212] on icon "Close" at bounding box center [1180, 218] width 12 height 12
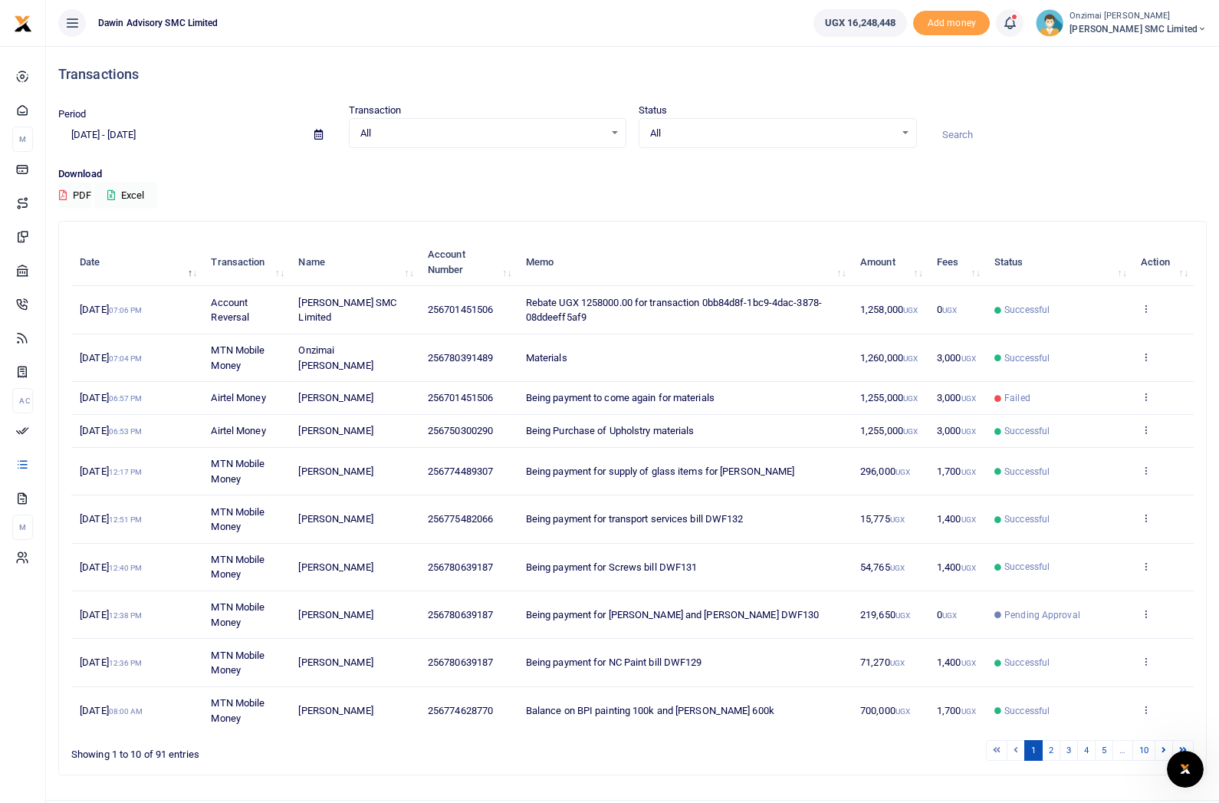
scroll to position [0, 0]
